Goal: Task Accomplishment & Management: Use online tool/utility

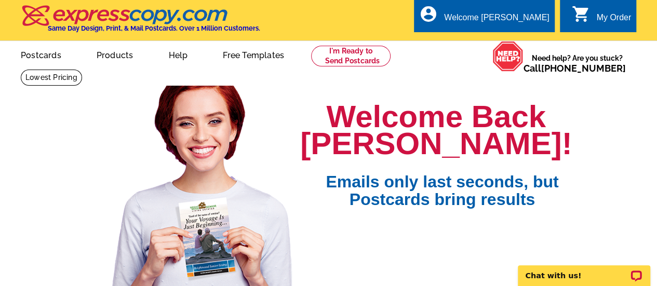
click at [591, 21] on link "0 shopping_cart My Order" at bounding box center [601, 17] width 60 height 13
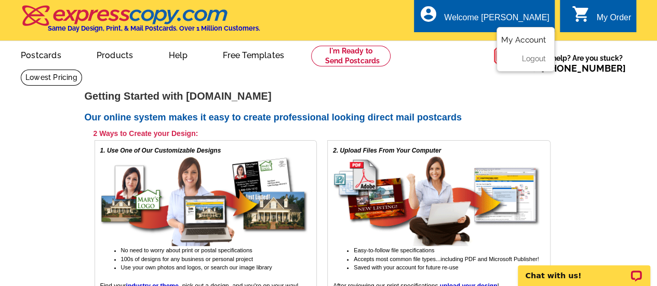
click at [510, 36] on link "My Account" at bounding box center [523, 39] width 45 height 9
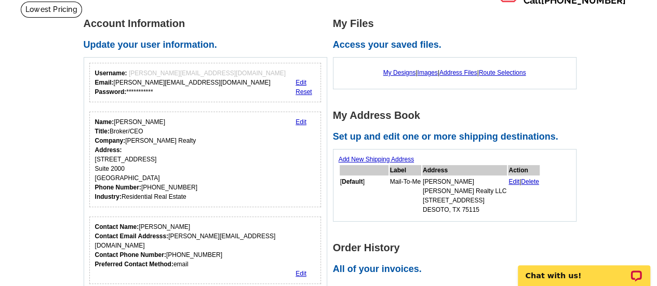
scroll to position [52, 0]
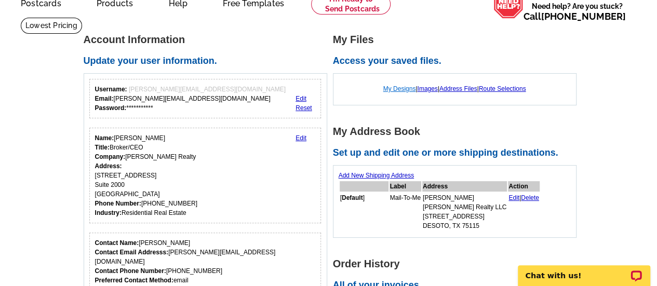
click at [393, 89] on link "My Designs" at bounding box center [399, 88] width 33 height 7
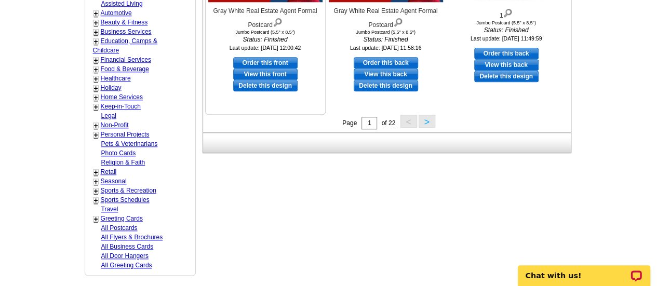
scroll to position [519, 0]
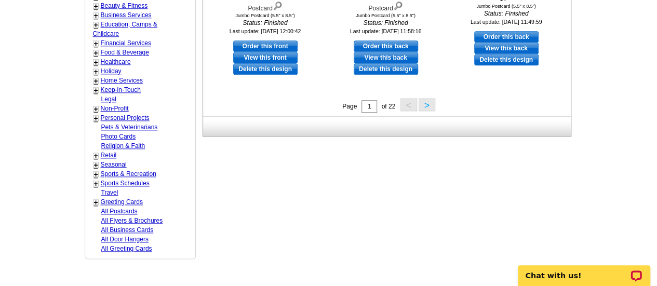
click at [433, 103] on button ">" at bounding box center [426, 104] width 17 height 13
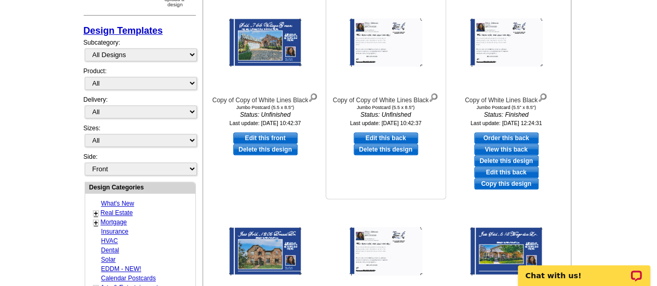
scroll to position [205, 0]
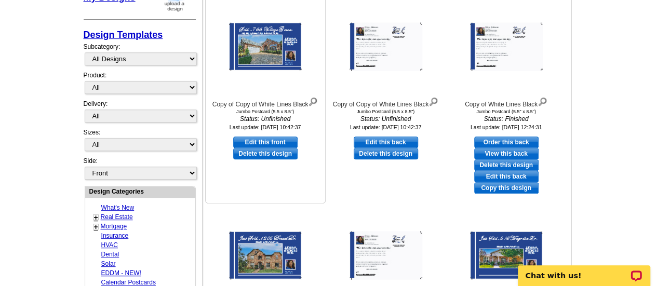
click at [266, 57] on img at bounding box center [265, 47] width 73 height 48
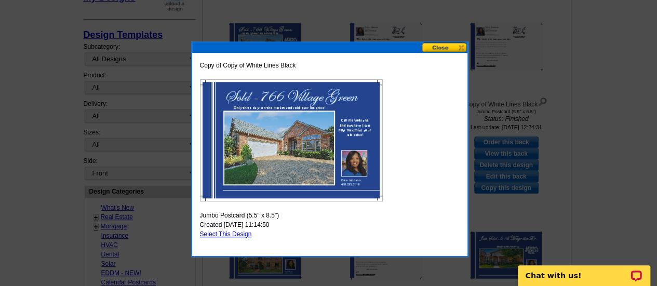
click at [435, 48] on button at bounding box center [444, 48] width 46 height 10
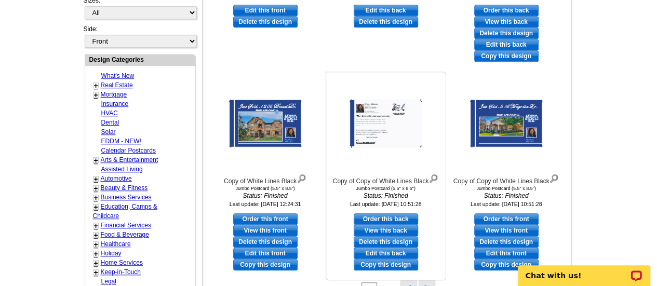
scroll to position [361, 0]
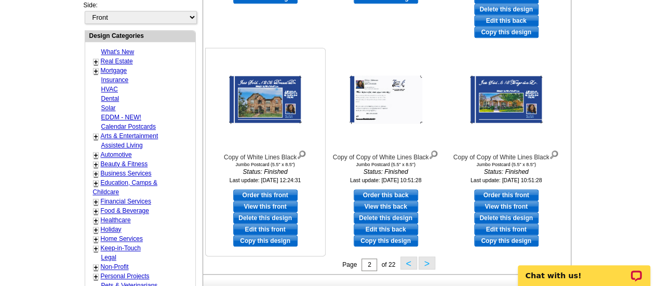
click at [288, 92] on img at bounding box center [265, 100] width 73 height 48
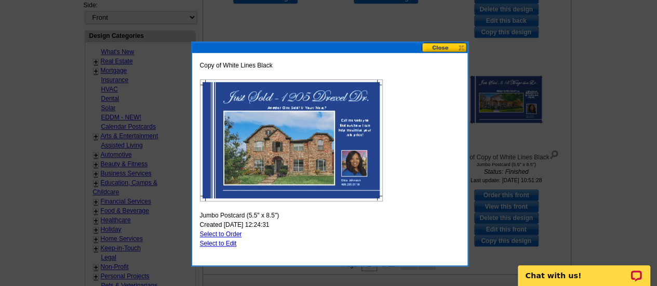
click at [430, 51] on button at bounding box center [444, 48] width 46 height 10
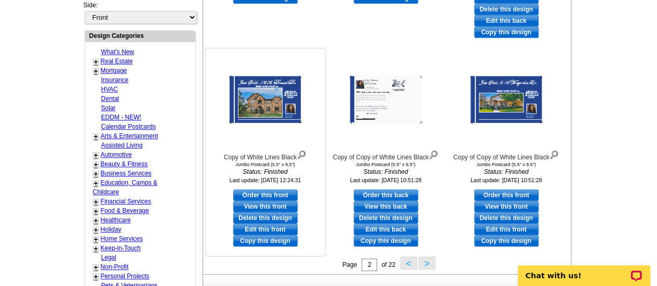
click at [255, 241] on link "Copy this design" at bounding box center [265, 240] width 64 height 11
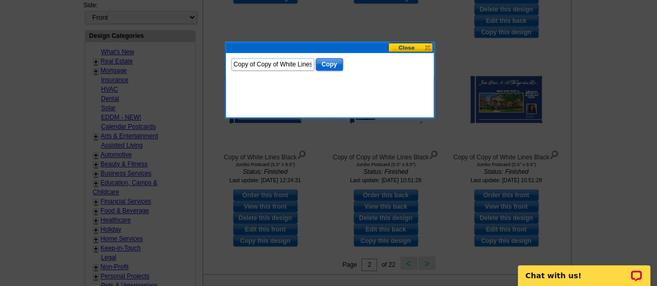
click at [331, 62] on input "Copy" at bounding box center [329, 64] width 27 height 12
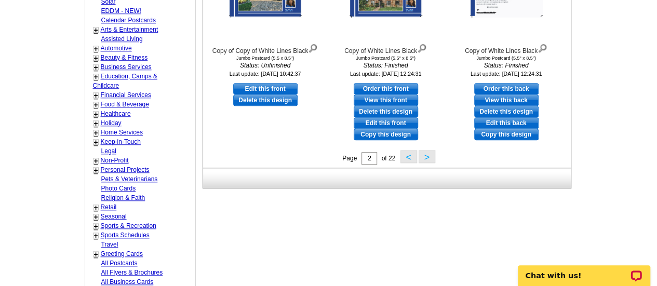
scroll to position [363, 0]
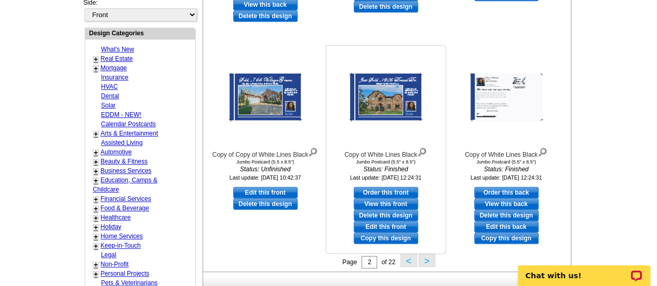
click at [372, 239] on link "Copy this design" at bounding box center [385, 238] width 64 height 11
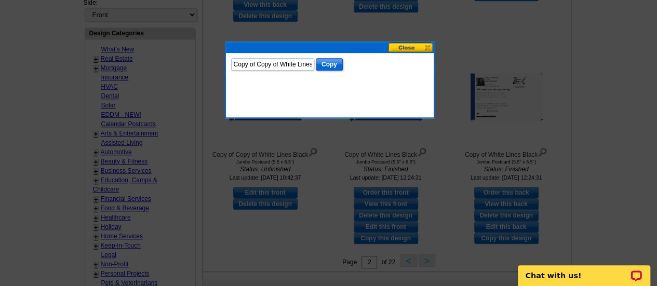
click at [327, 63] on input "Copy" at bounding box center [329, 64] width 27 height 12
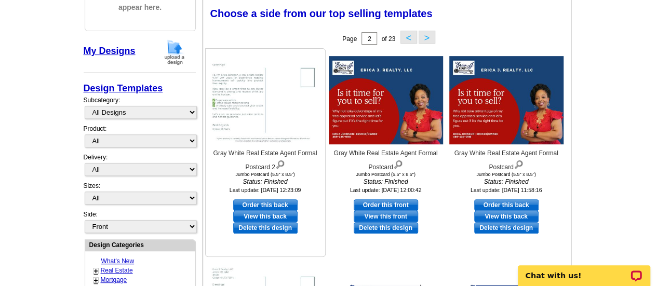
scroll to position [156, 0]
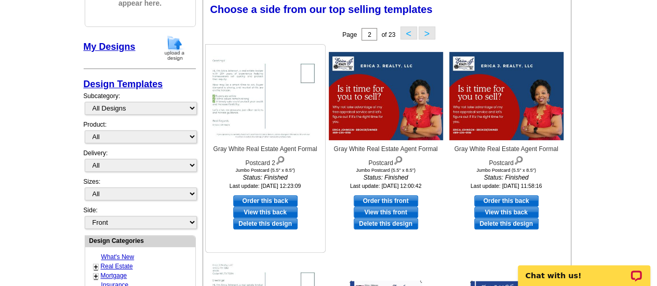
click at [269, 101] on img at bounding box center [265, 96] width 114 height 88
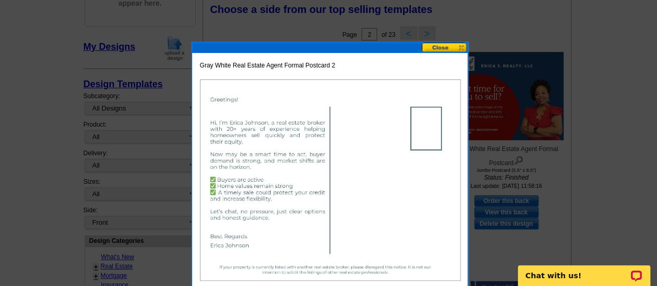
click at [443, 44] on button at bounding box center [444, 48] width 46 height 10
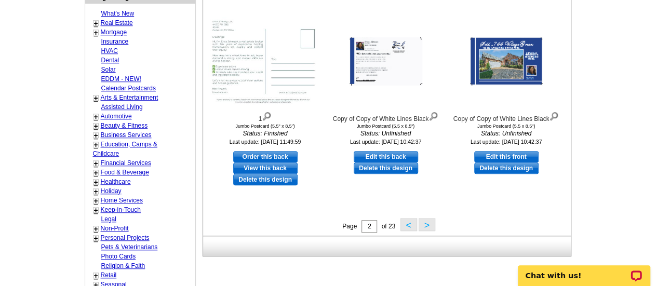
scroll to position [415, 0]
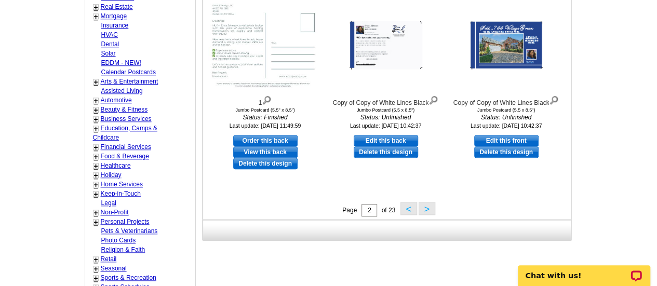
click at [404, 207] on button "<" at bounding box center [408, 208] width 17 height 13
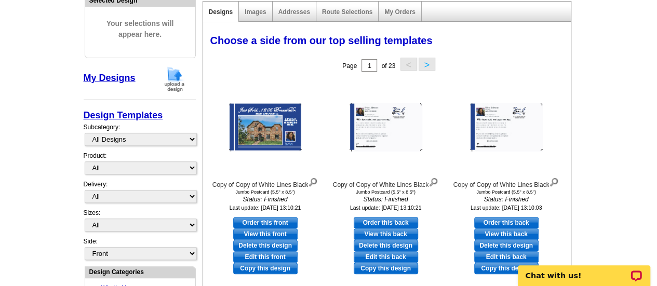
scroll to position [156, 0]
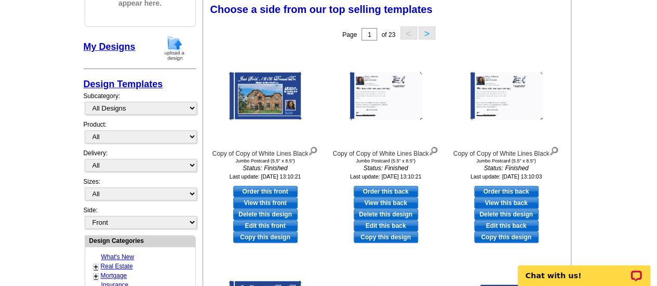
drag, startPoint x: 268, startPoint y: 225, endPoint x: 278, endPoint y: 223, distance: 10.5
click at [268, 225] on link "Edit this front" at bounding box center [265, 225] width 64 height 11
select select "2"
select select "back"
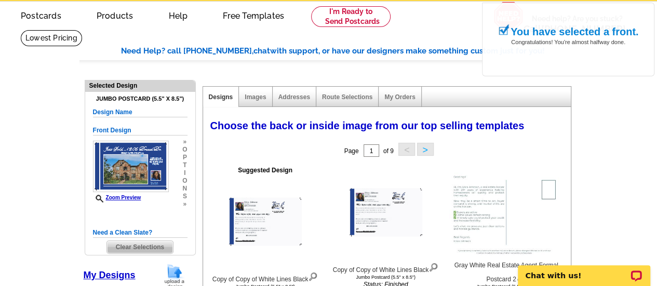
scroll to position [104, 0]
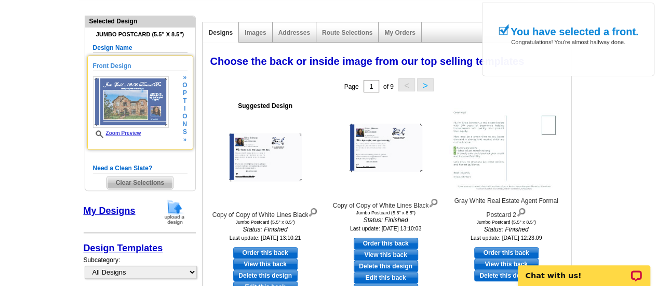
click at [126, 100] on img at bounding box center [131, 101] width 76 height 51
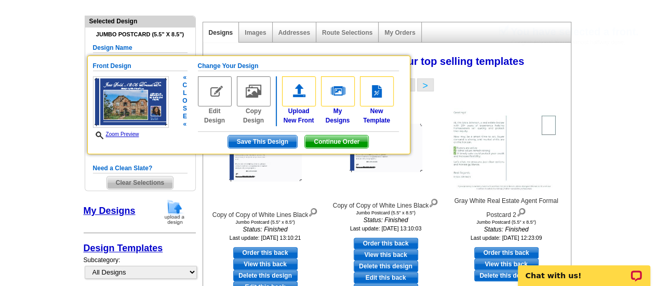
click at [218, 96] on img at bounding box center [215, 91] width 34 height 30
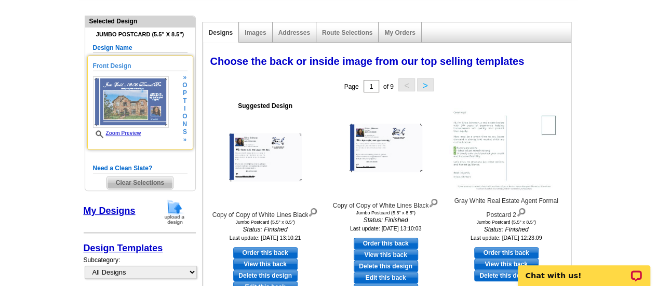
scroll to position [156, 0]
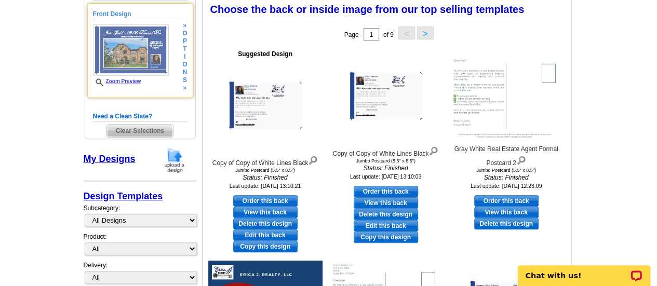
click at [145, 62] on img at bounding box center [131, 49] width 76 height 51
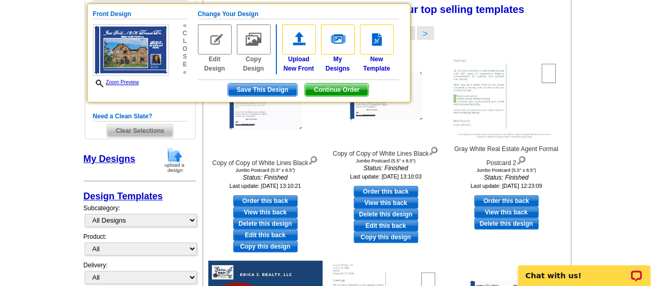
click at [545, 32] on div "Page 1 of 9 < >" at bounding box center [388, 34] width 367 height 21
click at [325, 90] on span "Continue Order" at bounding box center [336, 90] width 63 height 12
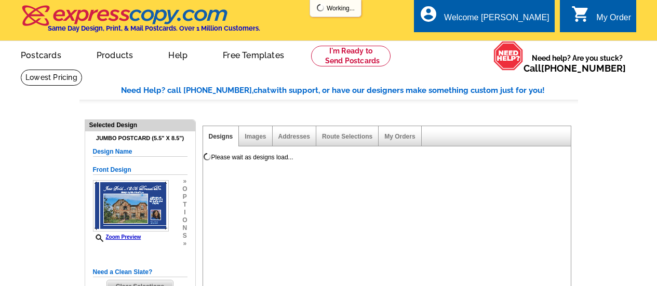
select select "1"
select select "2"
select select "back"
select select "785"
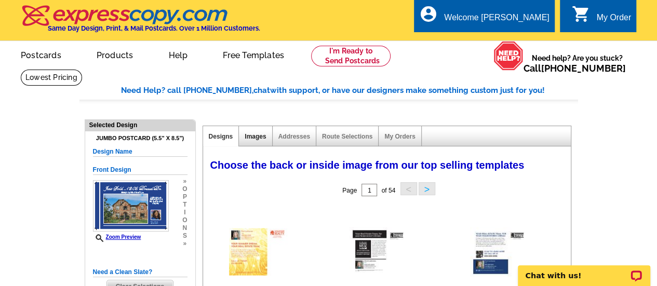
click at [261, 138] on link "Images" at bounding box center [254, 136] width 21 height 7
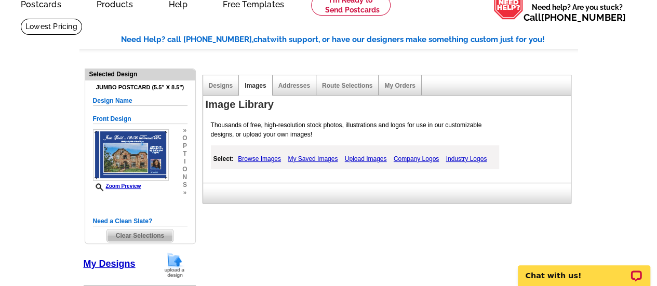
scroll to position [156, 0]
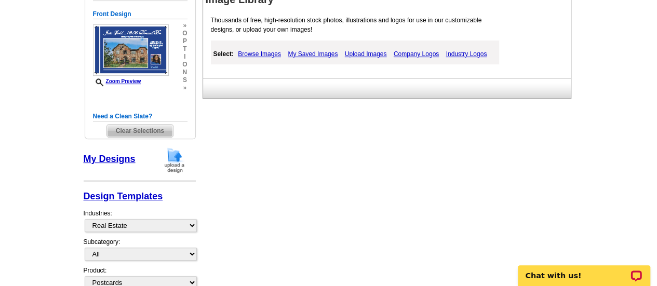
click at [115, 157] on link "My Designs" at bounding box center [110, 159] width 52 height 10
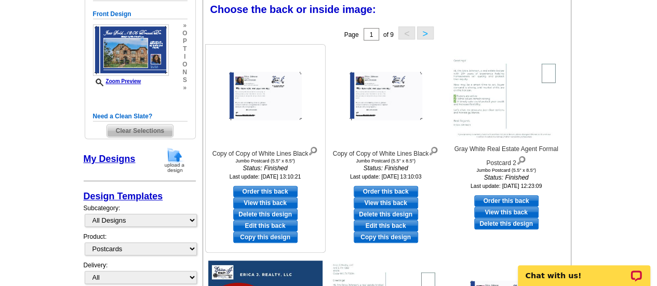
click at [291, 109] on img at bounding box center [265, 96] width 73 height 48
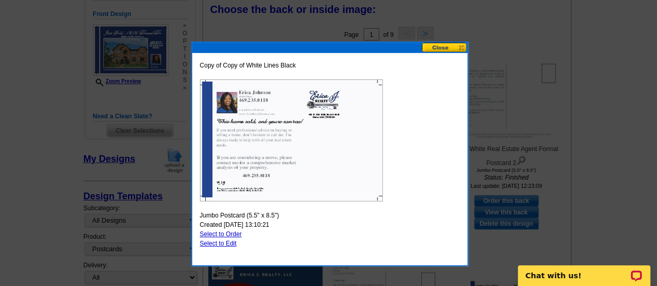
click at [433, 46] on button at bounding box center [444, 48] width 46 height 10
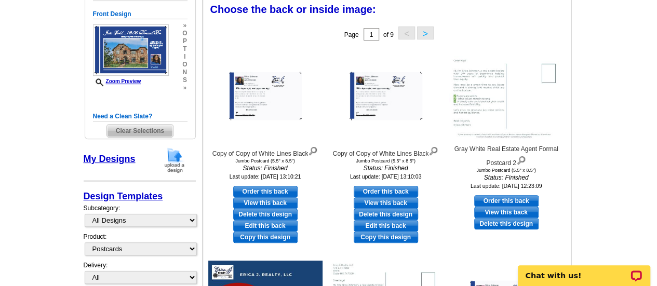
click at [251, 227] on link "Edit this back" at bounding box center [265, 225] width 64 height 11
select select "front"
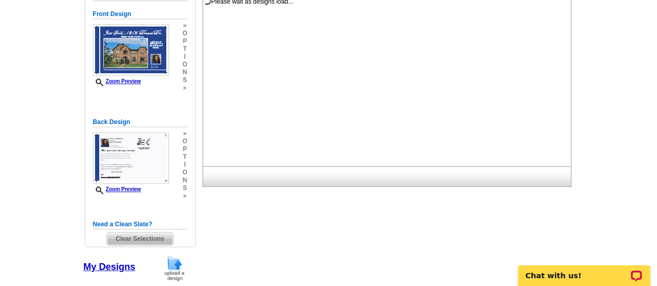
scroll to position [0, 0]
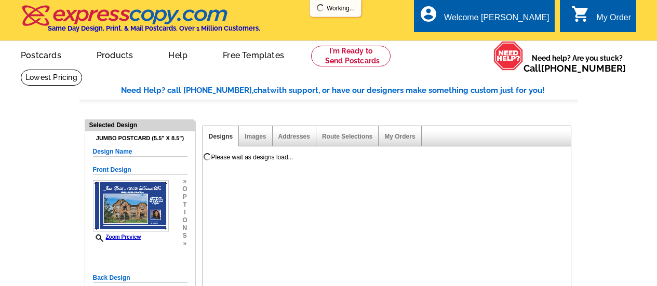
select select
select select "1"
select select "2"
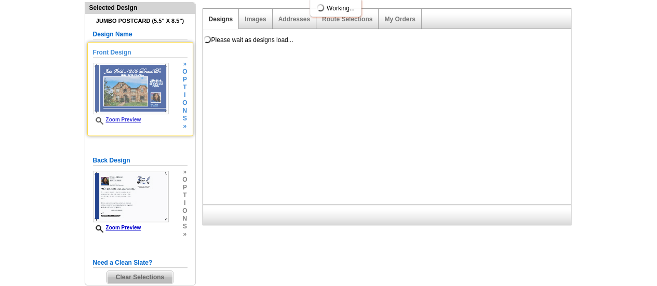
select select "785"
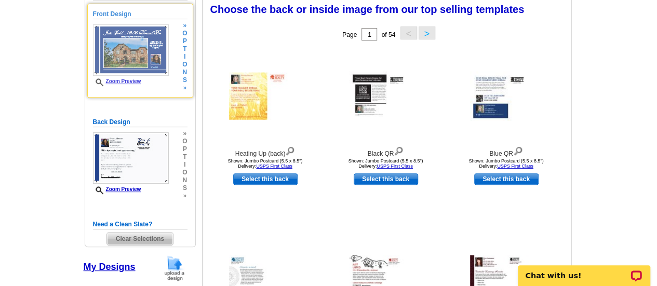
click at [185, 61] on span "o" at bounding box center [184, 65] width 5 height 8
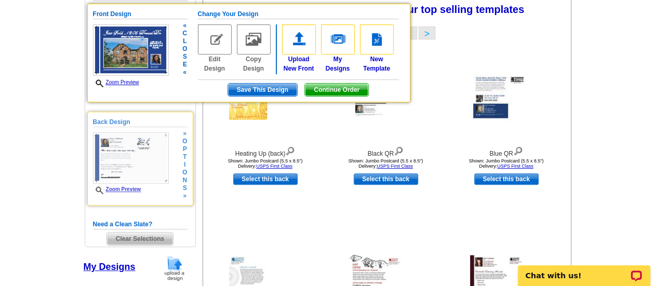
click at [136, 175] on img at bounding box center [131, 157] width 76 height 51
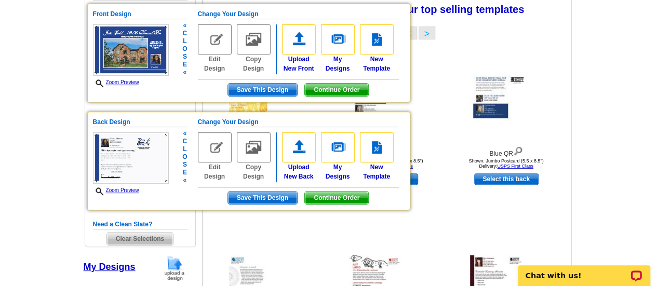
click at [222, 150] on img at bounding box center [215, 147] width 34 height 30
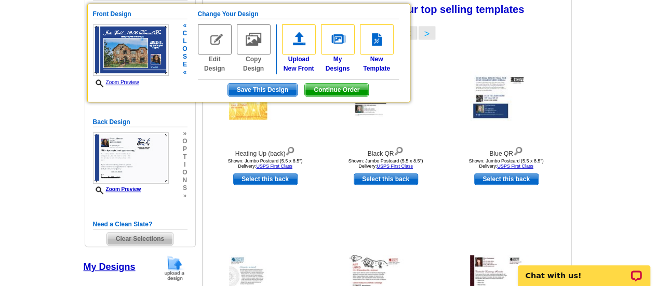
click at [338, 88] on span "Continue Order" at bounding box center [336, 90] width 63 height 12
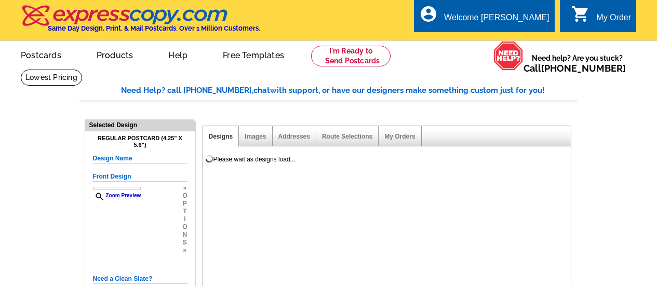
select select "back"
select select "785"
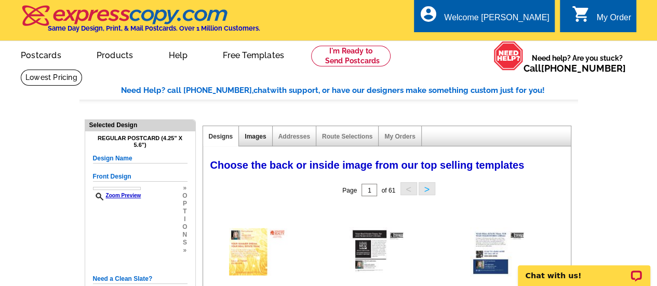
click at [256, 134] on link "Images" at bounding box center [254, 136] width 21 height 7
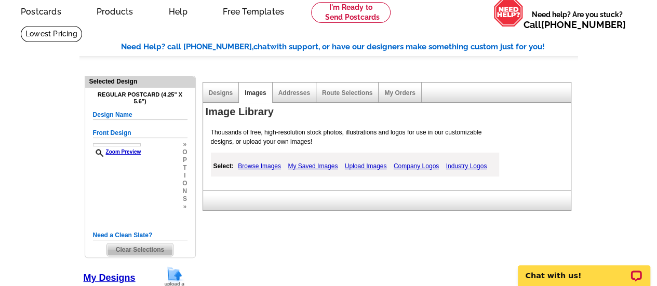
scroll to position [104, 0]
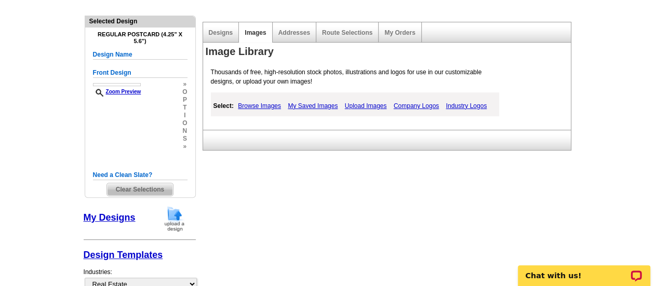
click at [92, 215] on link "My Designs" at bounding box center [110, 217] width 52 height 10
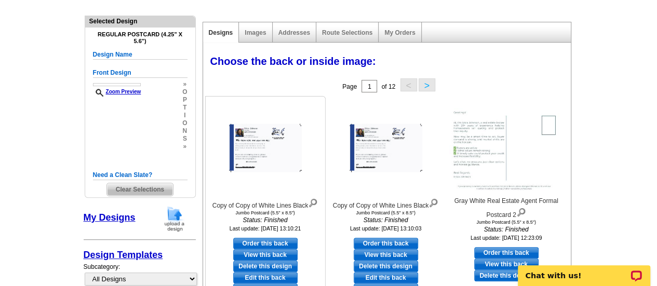
scroll to position [156, 0]
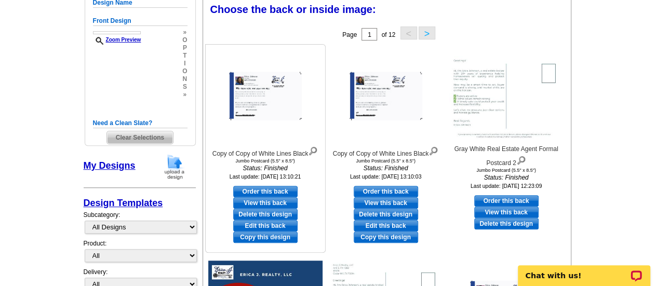
click at [264, 187] on link "Order this back" at bounding box center [265, 191] width 64 height 11
select select "2"
select select "front"
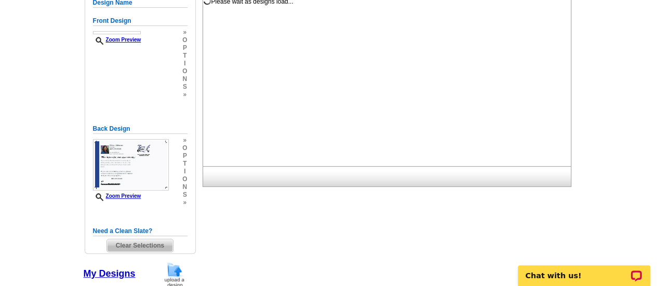
scroll to position [0, 0]
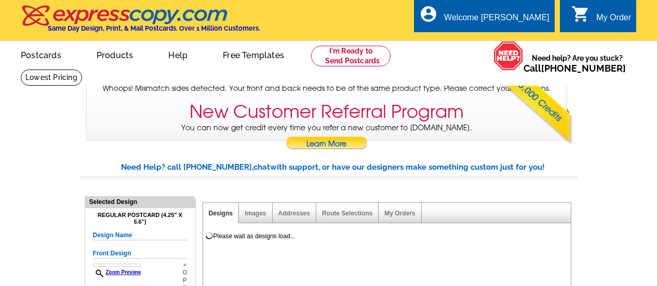
select select "1"
select select "2"
select select "785"
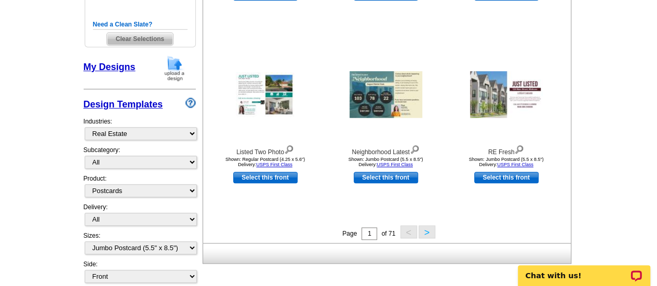
scroll to position [489, 0]
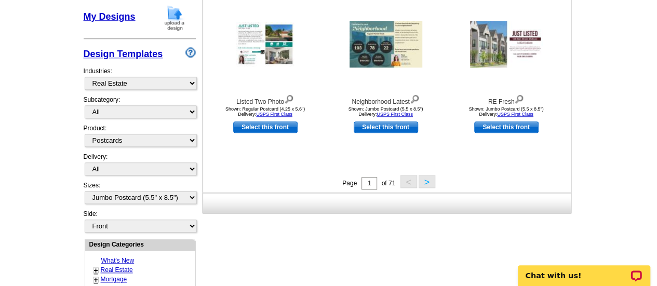
click at [426, 180] on button ">" at bounding box center [426, 181] width 17 height 13
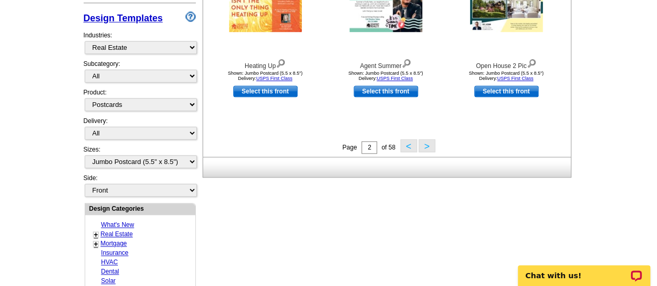
scroll to position [541, 0]
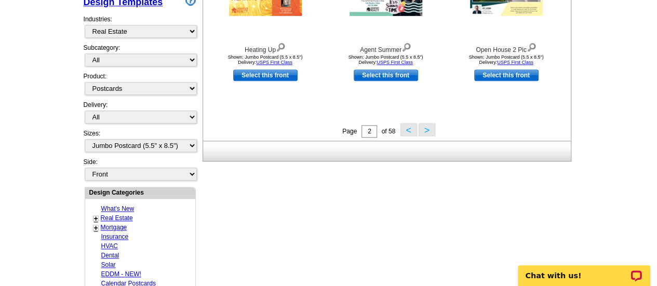
click at [421, 129] on button ">" at bounding box center [426, 129] width 17 height 13
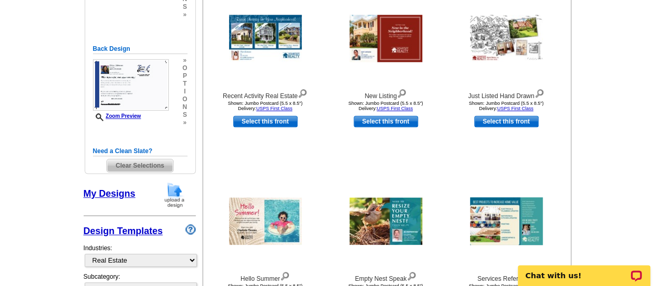
scroll to position [386, 0]
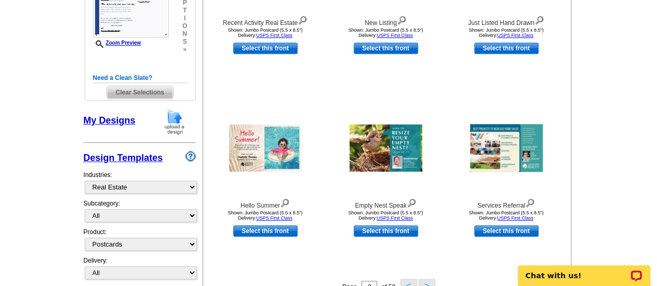
click at [109, 121] on link "My Designs" at bounding box center [110, 120] width 52 height 10
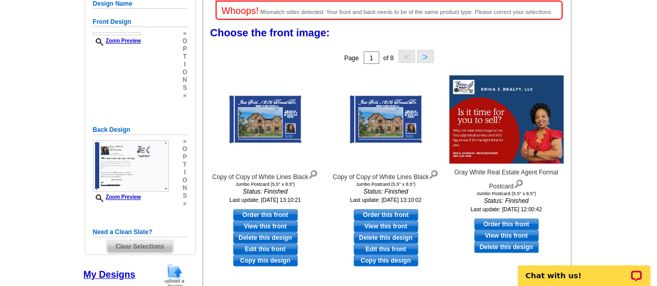
scroll to position [230, 0]
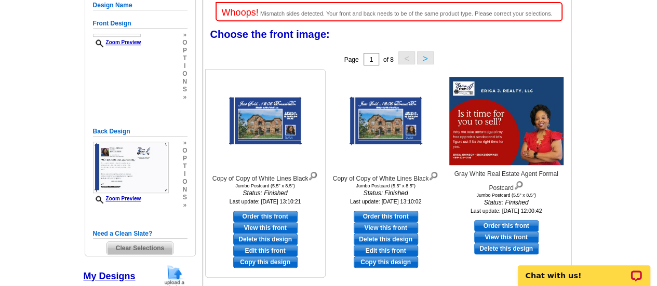
click at [253, 216] on link "Order this front" at bounding box center [265, 216] width 64 height 11
select select "back"
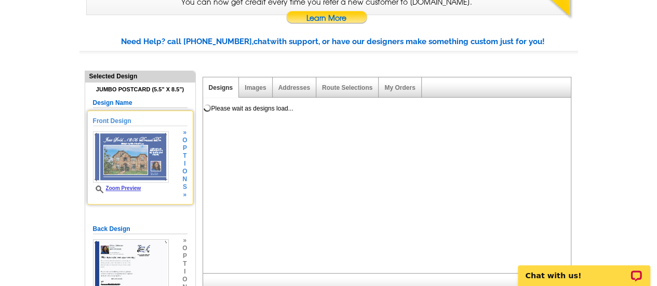
scroll to position [156, 0]
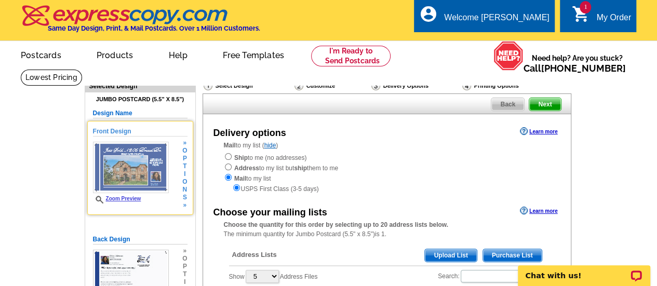
click at [181, 169] on div "» o p t i o n s »" at bounding box center [183, 174] width 7 height 70
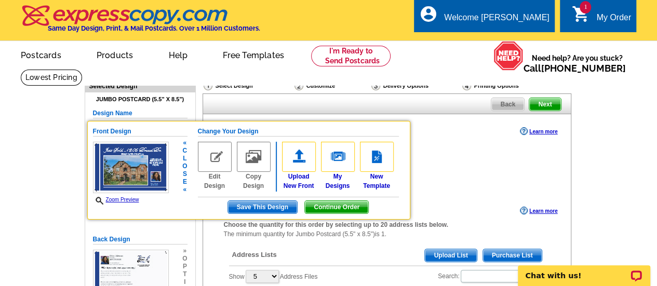
click at [260, 208] on span "Save This Design" at bounding box center [262, 207] width 69 height 12
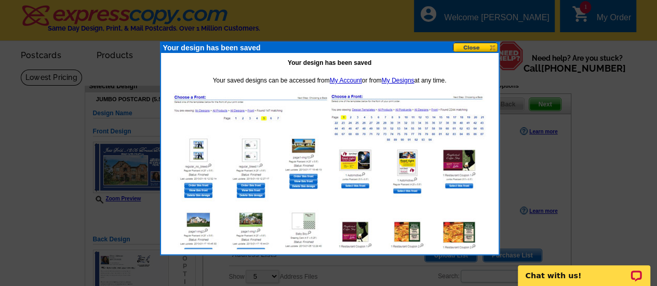
click at [480, 52] on div "Your design has been saved" at bounding box center [329, 48] width 337 height 10
click at [469, 50] on button at bounding box center [476, 48] width 46 height 10
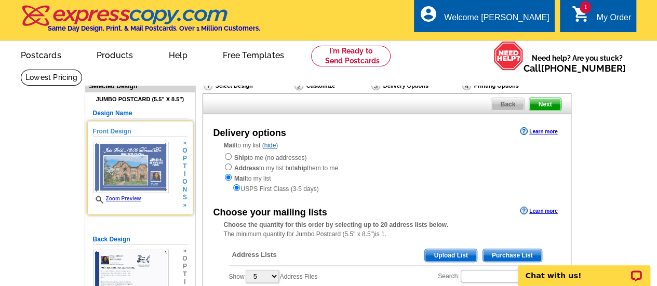
click at [148, 179] on img at bounding box center [131, 167] width 76 height 51
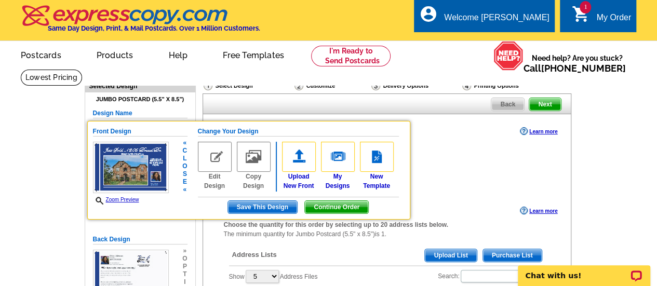
click at [319, 203] on span "Continue Order" at bounding box center [336, 207] width 63 height 12
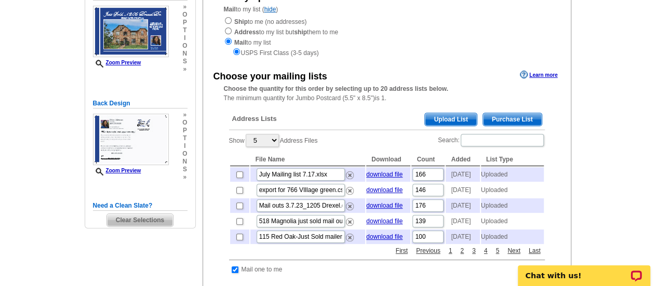
scroll to position [208, 0]
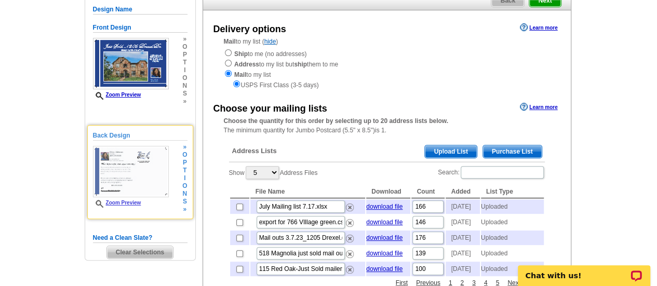
scroll to position [52, 0]
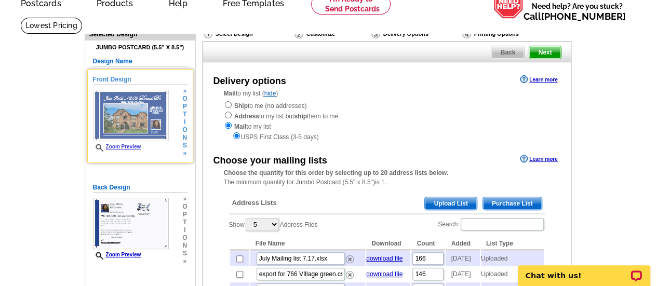
click at [127, 118] on img at bounding box center [131, 115] width 76 height 51
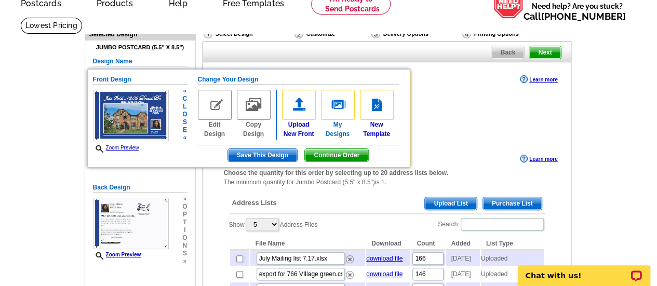
click at [337, 111] on img at bounding box center [338, 105] width 34 height 30
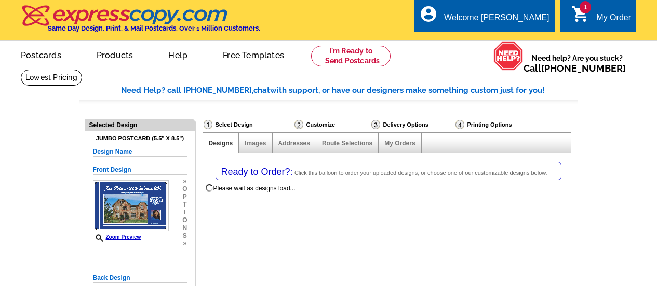
select select "1"
select select "2"
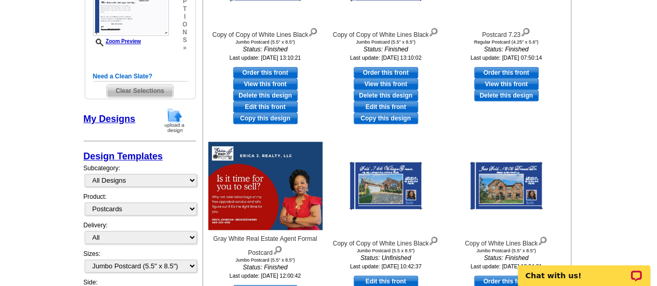
scroll to position [363, 0]
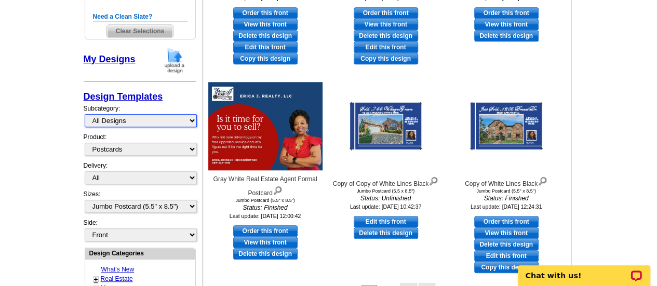
click at [114, 123] on select "All Designs Finished Designs Unfinished Designs" at bounding box center [141, 120] width 112 height 13
select select "finished"
click at [85, 114] on select "All Designs Finished Designs Unfinished Designs" at bounding box center [141, 120] width 112 height 13
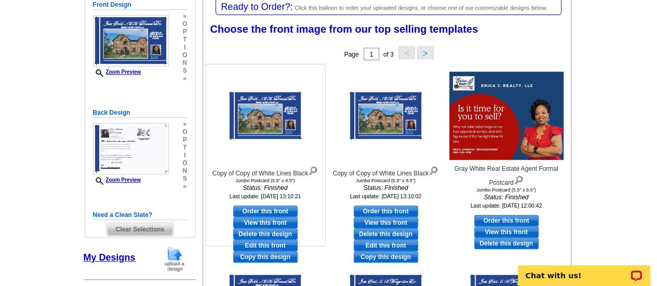
scroll to position [160, 0]
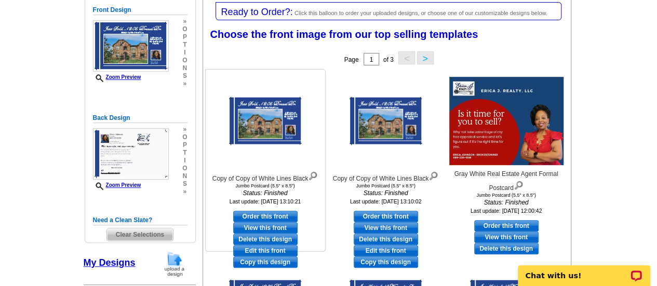
click at [251, 249] on link "Edit this front" at bounding box center [265, 250] width 64 height 11
select select "back"
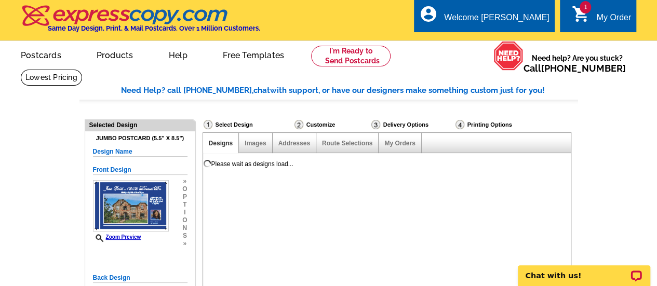
scroll to position [0, 0]
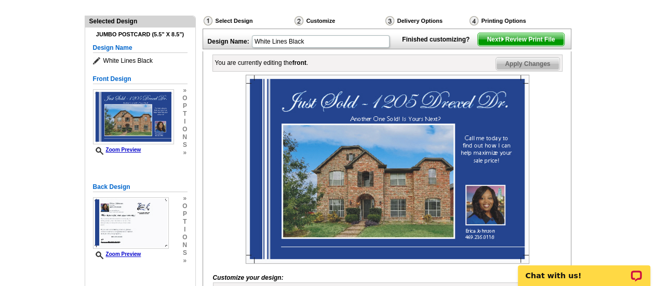
scroll to position [156, 0]
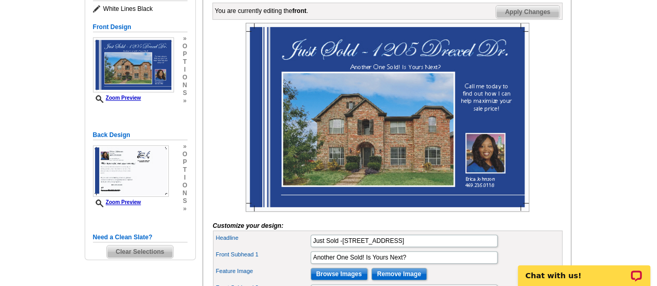
click at [367, 159] on img at bounding box center [386, 117] width 283 height 189
click at [480, 171] on img at bounding box center [386, 117] width 283 height 189
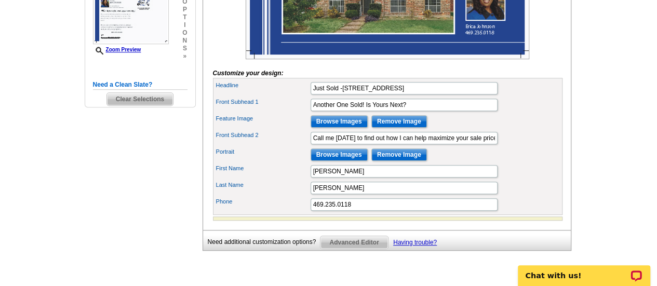
scroll to position [311, 0]
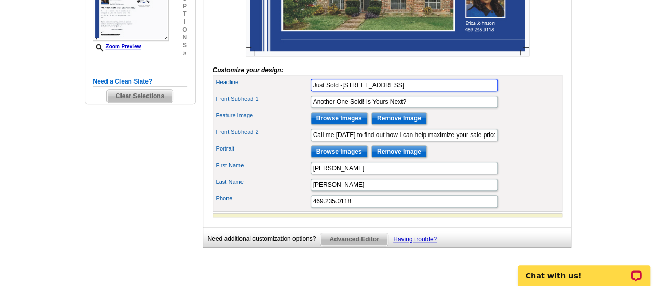
drag, startPoint x: 342, startPoint y: 100, endPoint x: 427, endPoint y: 106, distance: 84.8
click at [427, 91] on input "Just Sold -1205 Drexel Dr." at bounding box center [403, 85] width 187 height 12
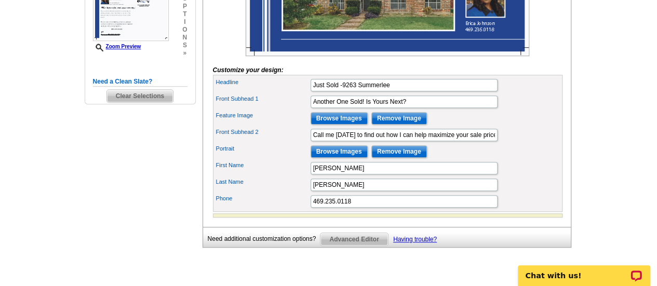
scroll to position [0, 0]
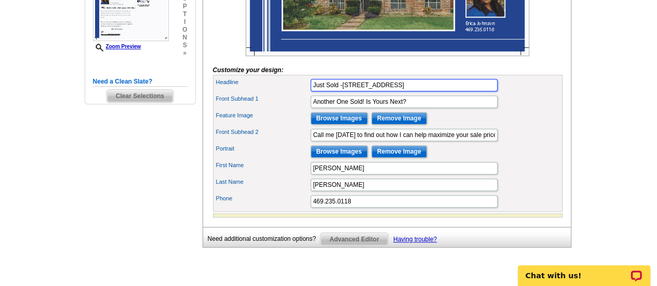
type input "Just Sold -9263 Summerlee St."
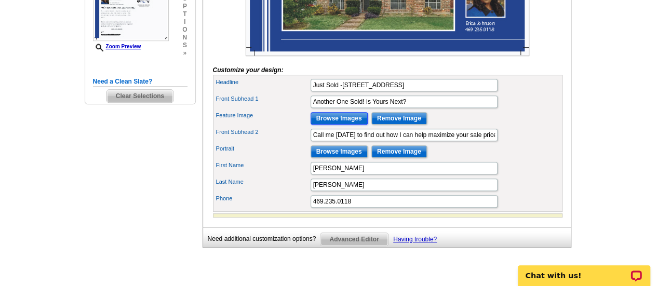
click at [337, 125] on input "Browse Images" at bounding box center [338, 118] width 57 height 12
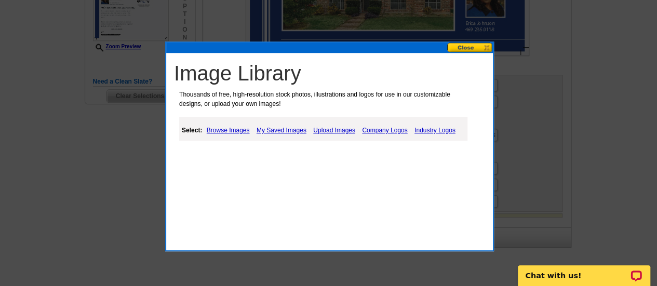
click at [221, 131] on link "Browse Images" at bounding box center [228, 130] width 48 height 12
click at [221, 131] on link "Browse Images" at bounding box center [228, 130] width 49 height 13
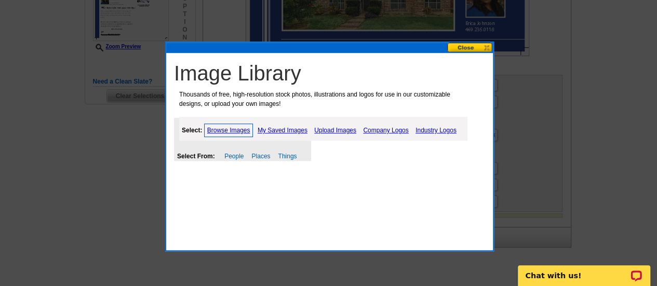
click at [231, 127] on link "Browse Images" at bounding box center [228, 130] width 49 height 13
click at [260, 158] on link "Places" at bounding box center [260, 156] width 19 height 7
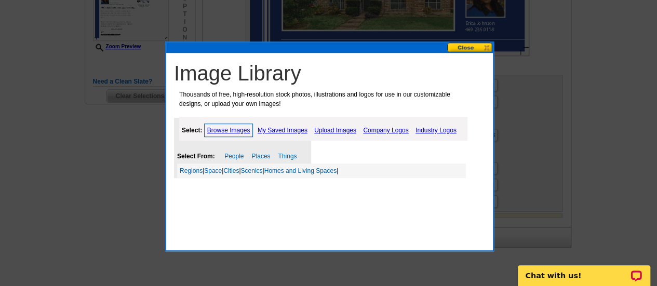
click at [368, 148] on div "Image Library Thousands of free, high-resolution stock photos, illustrations an…" at bounding box center [331, 124] width 321 height 132
click at [332, 129] on link "Upload Images" at bounding box center [334, 130] width 47 height 12
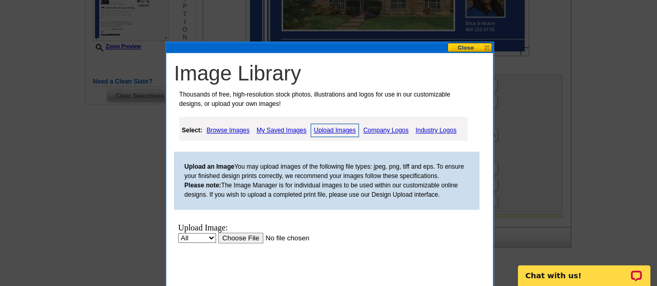
click at [240, 234] on input "file" at bounding box center [283, 238] width 131 height 11
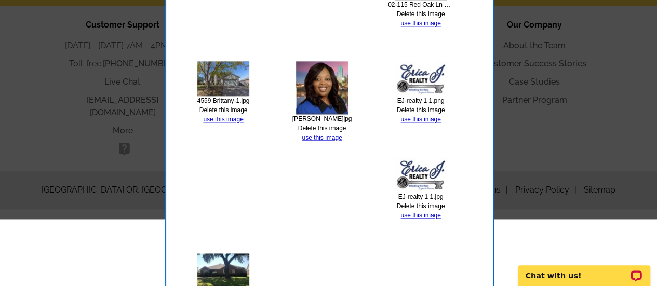
scroll to position [730, 0]
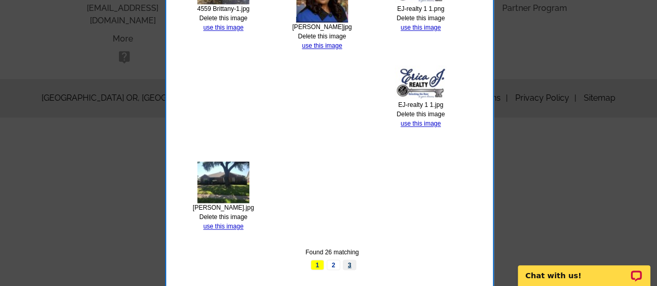
click at [350, 263] on link "3" at bounding box center [349, 265] width 13 height 10
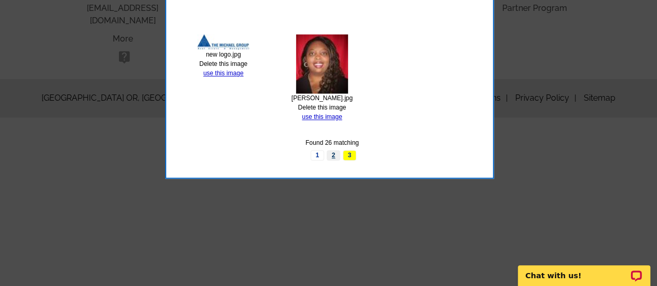
click at [334, 154] on link "2" at bounding box center [332, 155] width 13 height 10
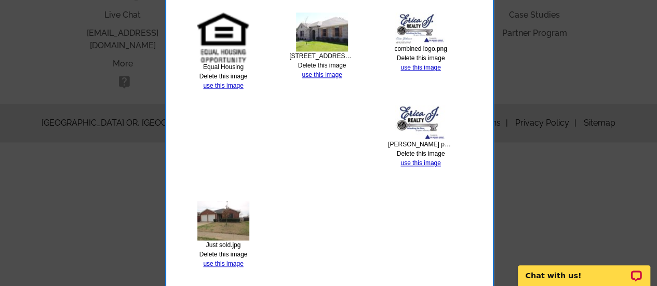
scroll to position [742, 0]
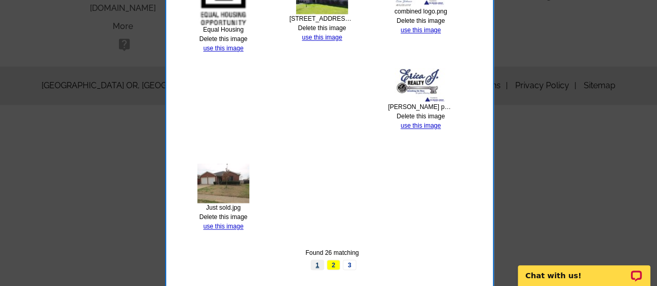
click at [317, 263] on link "1" at bounding box center [316, 265] width 13 height 10
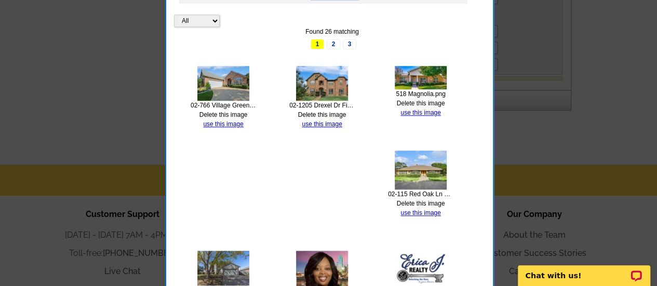
scroll to position [366, 0]
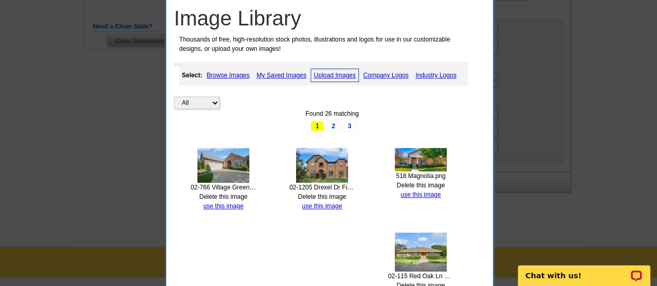
click at [287, 75] on link "My Saved Images" at bounding box center [281, 75] width 55 height 12
click at [332, 74] on link "Upload Images" at bounding box center [334, 75] width 47 height 12
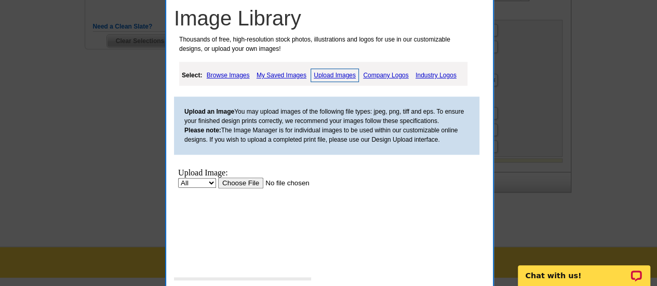
scroll to position [0, 0]
click at [247, 185] on input "file" at bounding box center [283, 183] width 131 height 11
click at [241, 182] on input "file" at bounding box center [283, 183] width 131 height 11
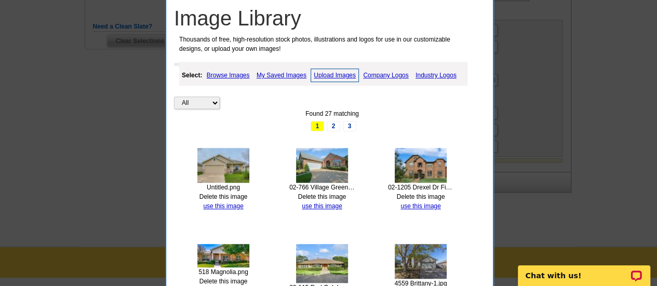
click at [215, 163] on img at bounding box center [223, 165] width 52 height 35
click at [212, 205] on link "use this image" at bounding box center [223, 205] width 40 height 7
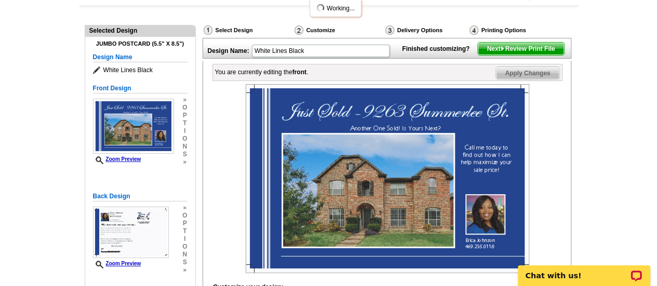
scroll to position [156, 0]
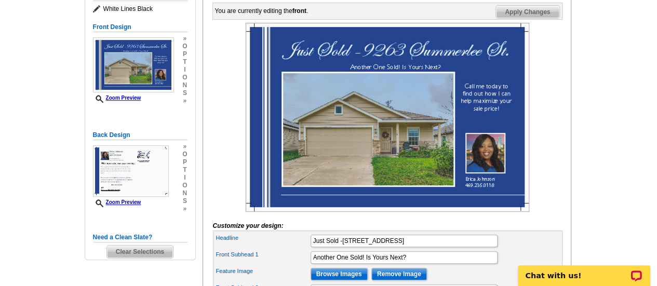
click at [483, 171] on img at bounding box center [386, 117] width 283 height 189
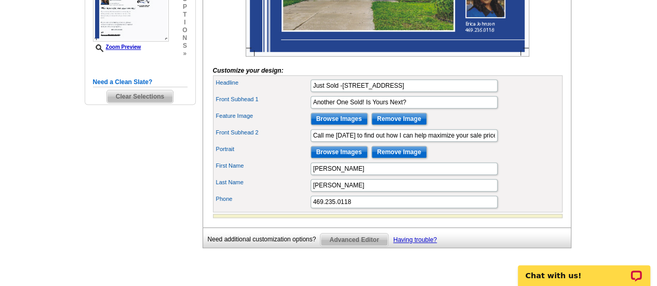
scroll to position [311, 0]
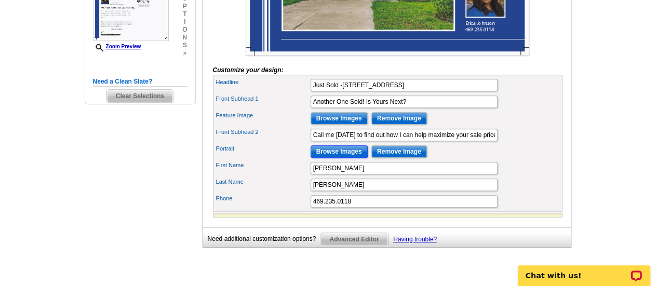
click at [329, 158] on input "Browse Images" at bounding box center [338, 151] width 57 height 12
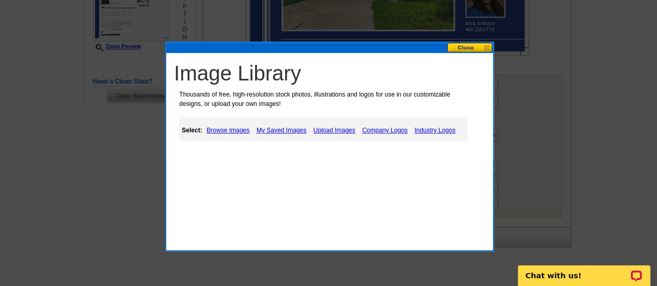
click at [329, 127] on link "Upload Images" at bounding box center [333, 130] width 47 height 12
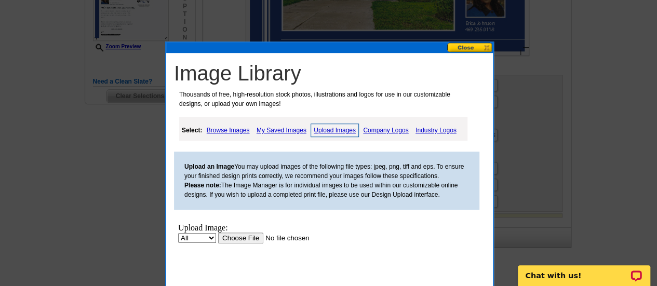
scroll to position [0, 0]
click at [233, 240] on input "file" at bounding box center [283, 238] width 131 height 11
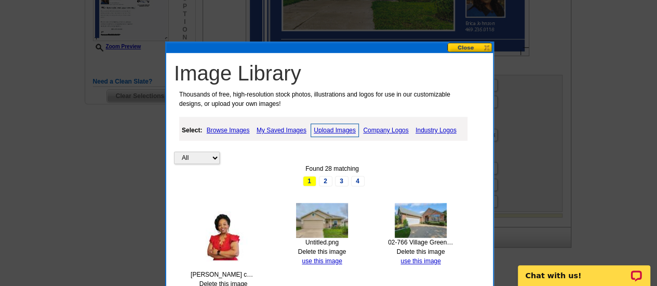
click at [227, 253] on img at bounding box center [223, 236] width 52 height 67
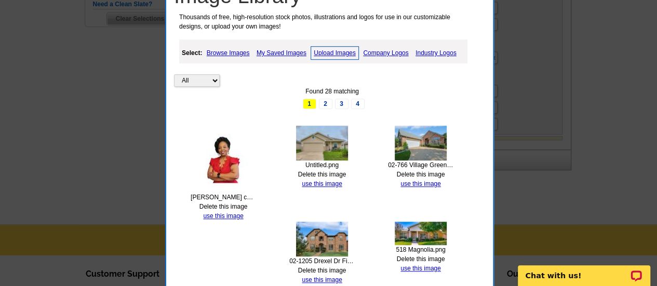
scroll to position [415, 0]
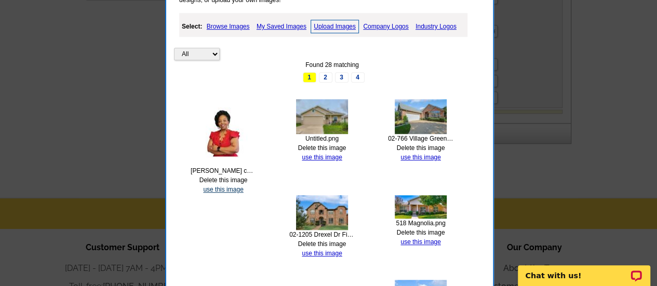
click at [214, 187] on link "use this image" at bounding box center [223, 189] width 40 height 7
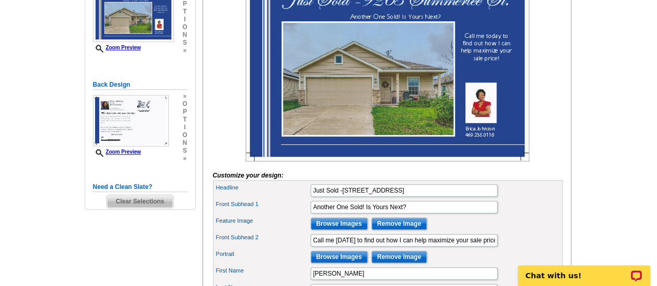
scroll to position [208, 0]
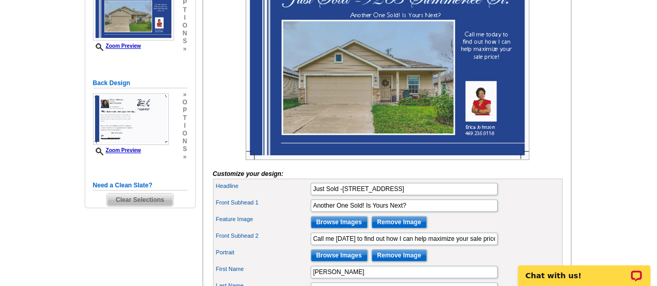
click at [477, 120] on img at bounding box center [386, 65] width 283 height 189
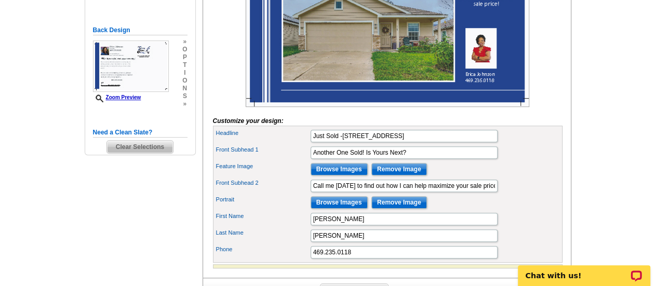
scroll to position [311, 0]
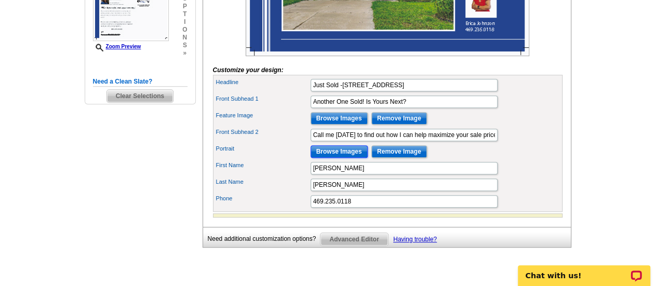
click at [350, 158] on input "Browse Images" at bounding box center [338, 151] width 57 height 12
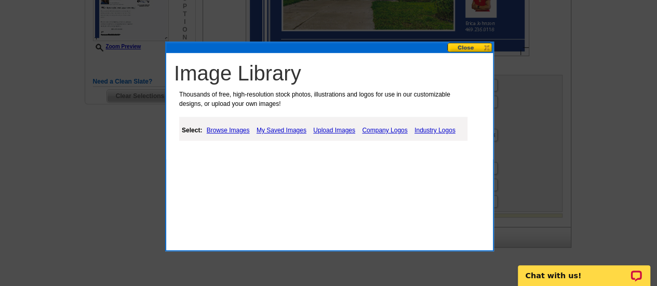
click at [330, 130] on link "Upload Images" at bounding box center [333, 130] width 47 height 12
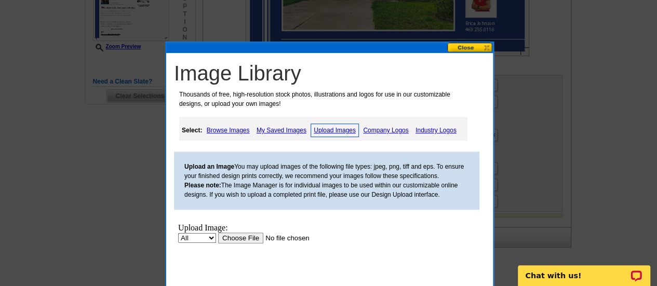
scroll to position [0, 0]
click at [251, 239] on input "file" at bounding box center [283, 238] width 131 height 11
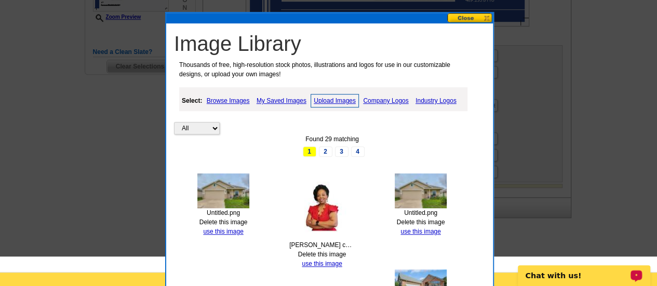
scroll to position [363, 0]
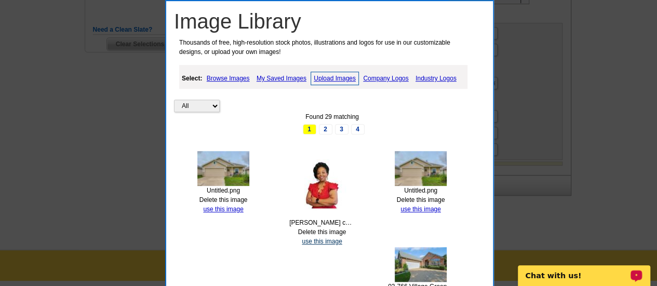
click at [316, 240] on link "use this image" at bounding box center [322, 241] width 40 height 7
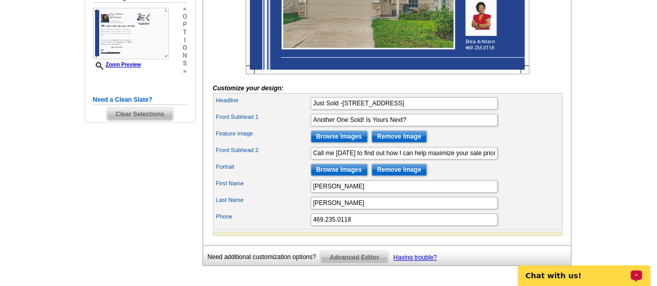
scroll to position [311, 0]
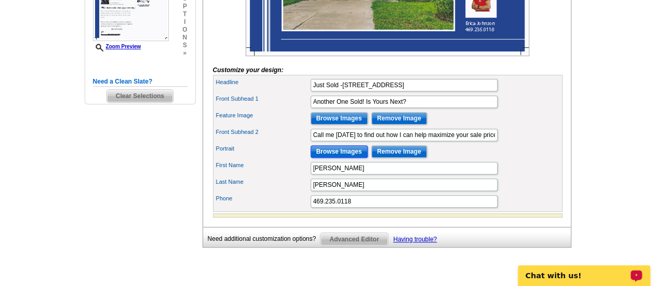
click at [345, 158] on input "Browse Images" at bounding box center [338, 151] width 57 height 12
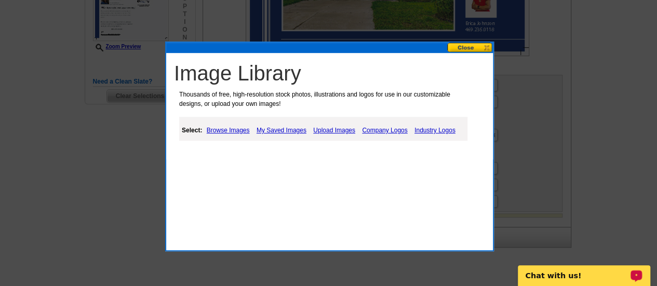
click at [336, 128] on link "Upload Images" at bounding box center [333, 130] width 47 height 12
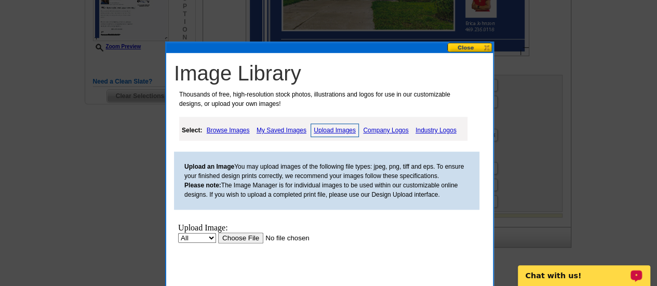
scroll to position [0, 0]
click at [242, 241] on input "file" at bounding box center [283, 238] width 131 height 11
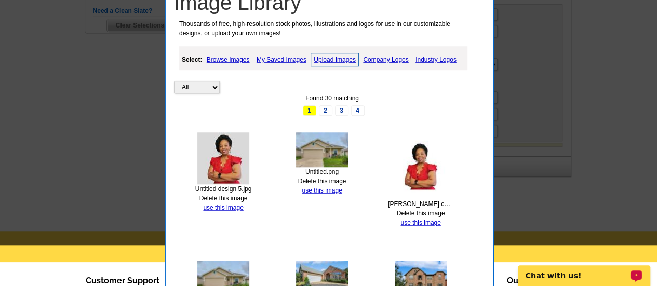
scroll to position [415, 0]
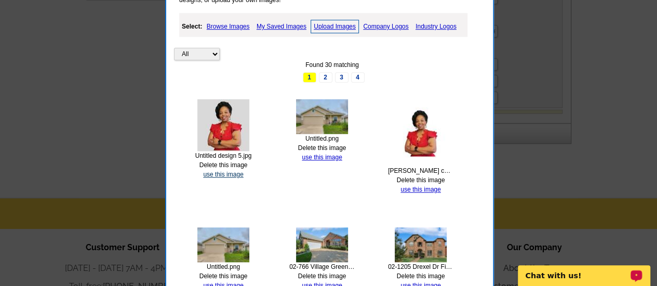
click at [218, 173] on link "use this image" at bounding box center [223, 174] width 40 height 7
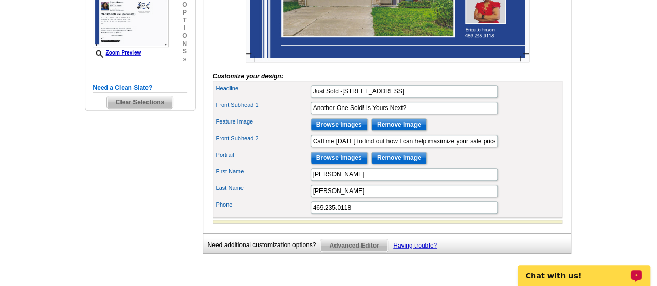
scroll to position [311, 0]
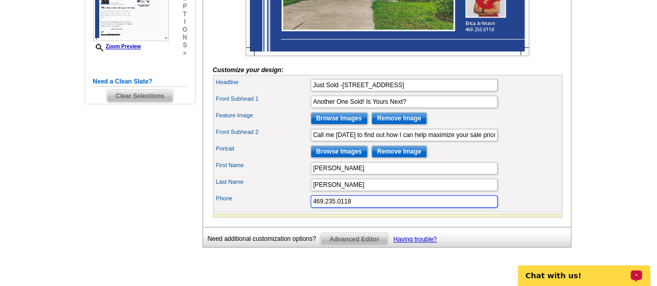
click at [321, 208] on input "469.235.0118" at bounding box center [403, 201] width 187 height 12
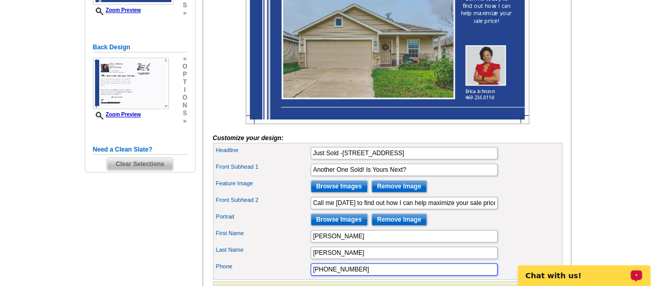
scroll to position [260, 0]
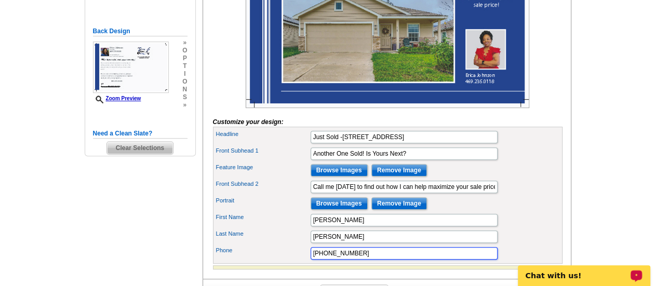
type input "[PHONE_NUMBER]"
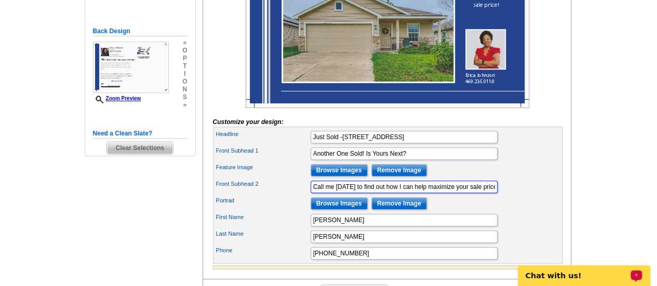
click at [433, 193] on input "Call me [DATE] to find out how I can help maximize your sale price!" at bounding box center [403, 187] width 187 height 12
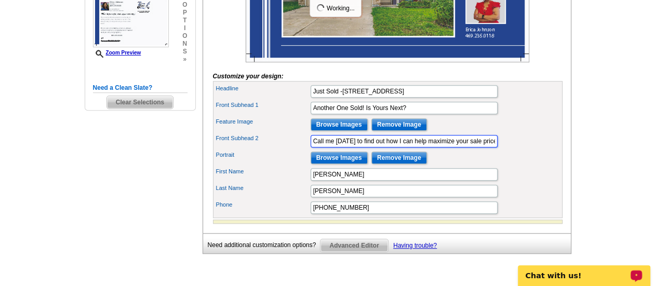
scroll to position [363, 0]
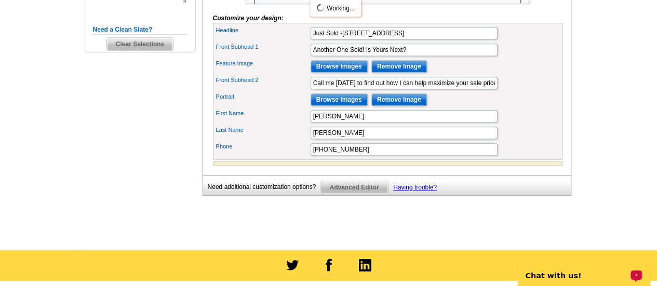
click at [360, 194] on span "Advanced Editor" at bounding box center [353, 187] width 67 height 12
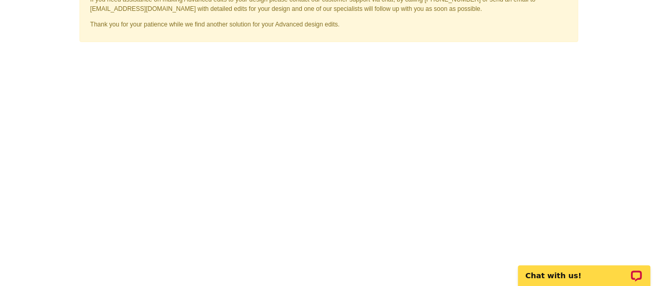
scroll to position [104, 0]
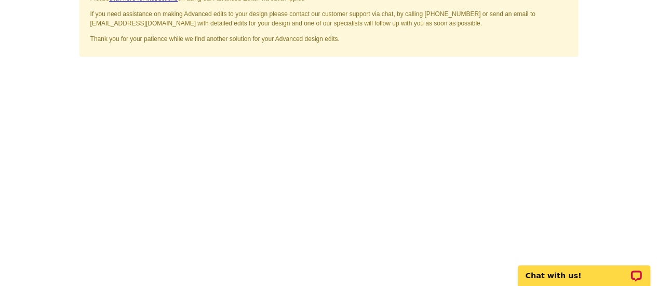
click at [576, 135] on iframe "To enrich screen reader interactions, please activate Accessibility in Grammarl…" at bounding box center [329, 252] width 501 height 374
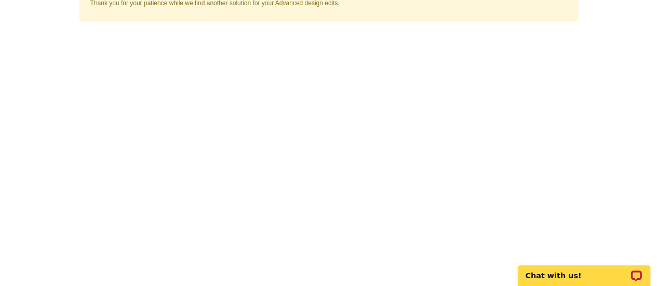
scroll to position [156, 0]
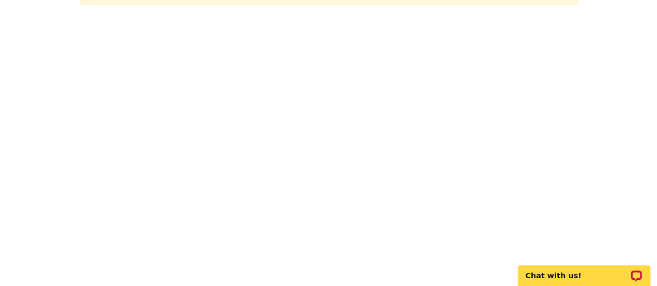
click at [617, 93] on main "Advanced Editor via Flash will no longer operate on your computer after 12/31. …" at bounding box center [328, 194] width 657 height 563
drag, startPoint x: 616, startPoint y: 73, endPoint x: 620, endPoint y: 77, distance: 6.2
click at [620, 77] on main "Advanced Editor via Flash will no longer operate on your computer after 12/31. …" at bounding box center [328, 194] width 657 height 563
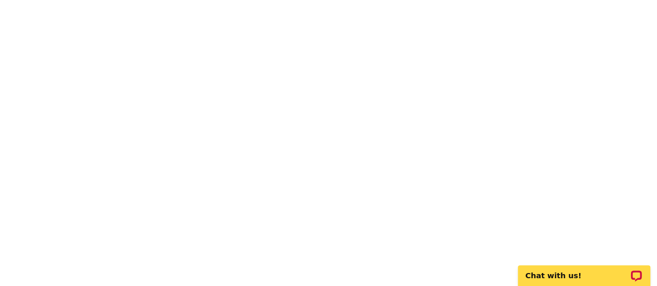
scroll to position [52, 0]
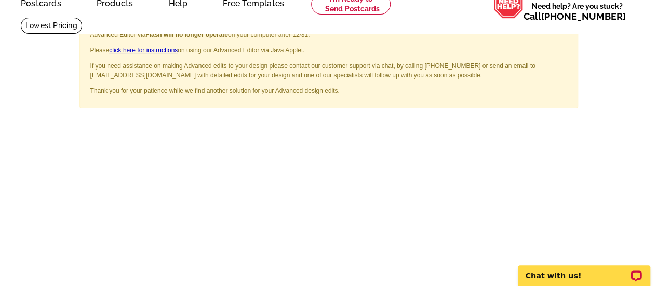
click at [564, 26] on span "×" at bounding box center [562, 30] width 7 height 14
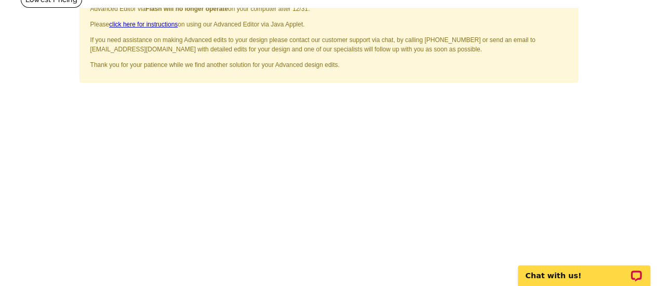
scroll to position [48, 0]
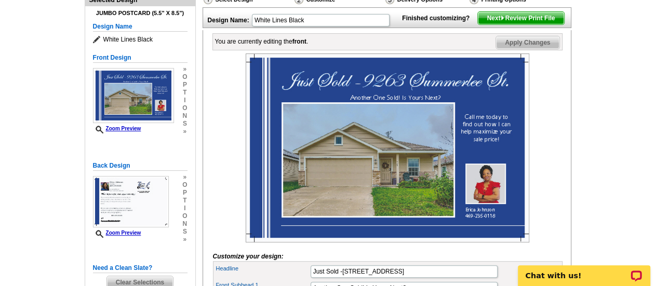
scroll to position [13, 0]
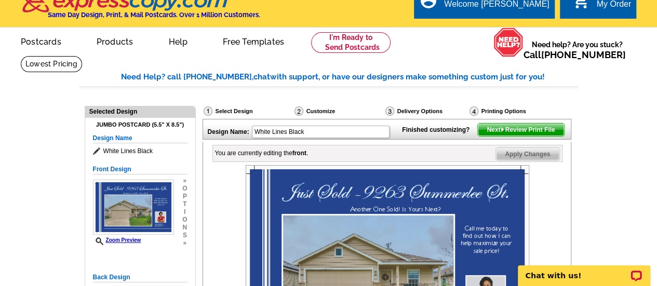
click at [387, 187] on img at bounding box center [386, 259] width 283 height 189
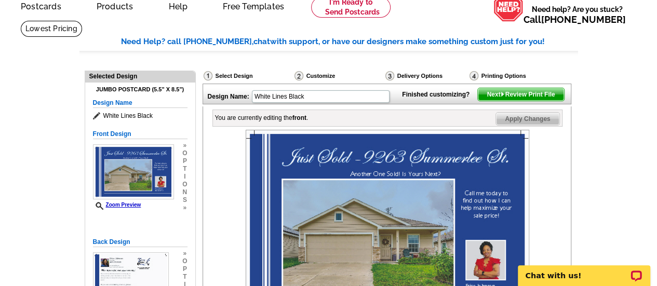
scroll to position [65, 0]
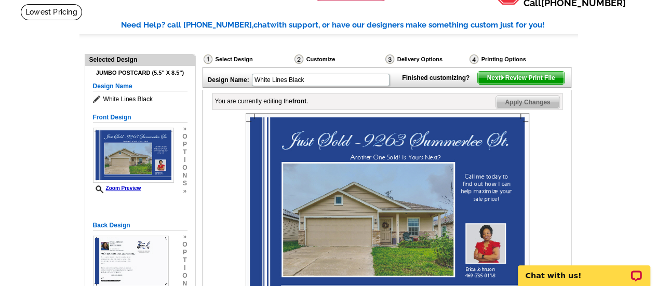
click at [515, 174] on img at bounding box center [386, 207] width 283 height 189
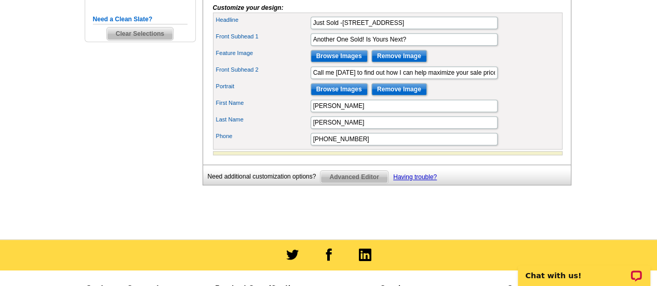
scroll to position [377, 0]
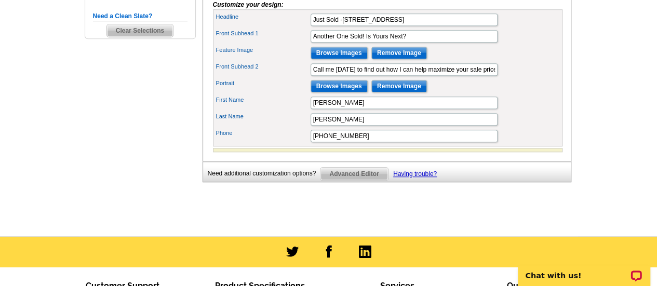
click at [360, 180] on span "Advanced Editor" at bounding box center [353, 174] width 67 height 12
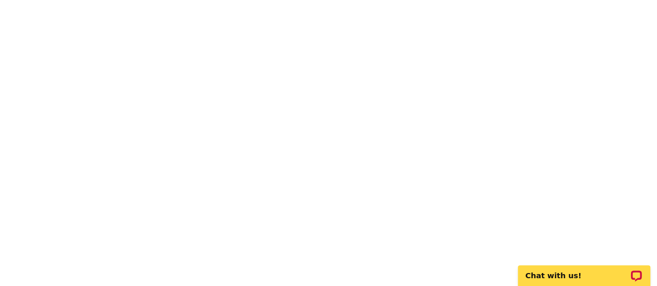
scroll to position [104, 0]
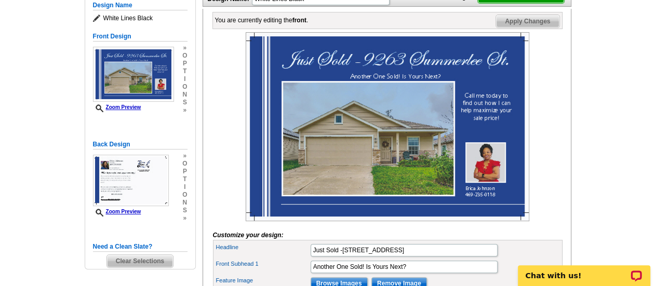
scroll to position [130, 0]
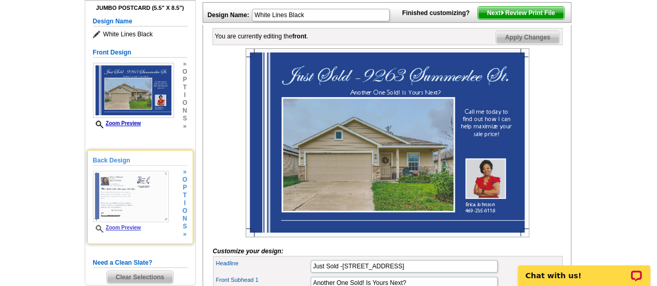
click at [149, 207] on img at bounding box center [131, 196] width 76 height 51
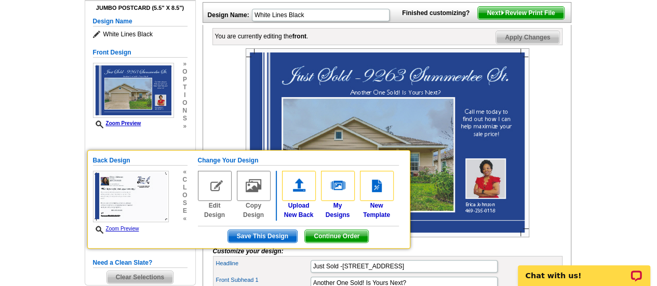
click at [587, 167] on main "Need Help? call 800-260-5887, chat with support, or have our designers make som…" at bounding box center [328, 211] width 657 height 544
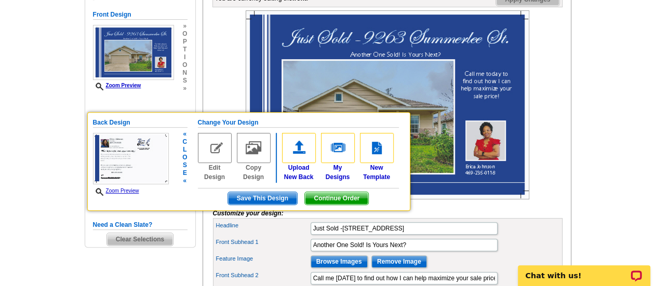
scroll to position [182, 0]
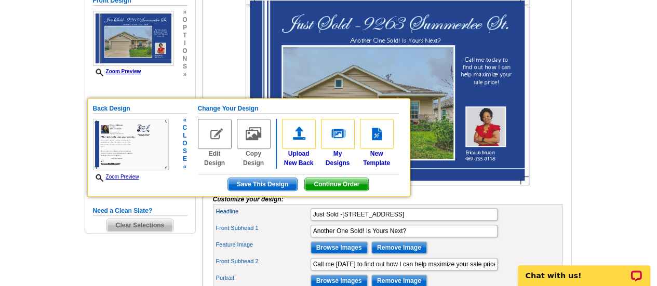
click at [213, 143] on img at bounding box center [215, 134] width 34 height 30
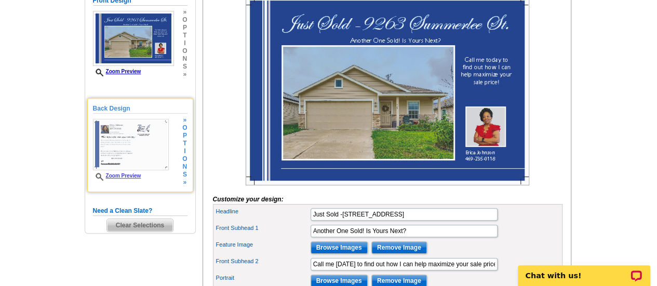
click at [149, 144] on img at bounding box center [131, 144] width 76 height 51
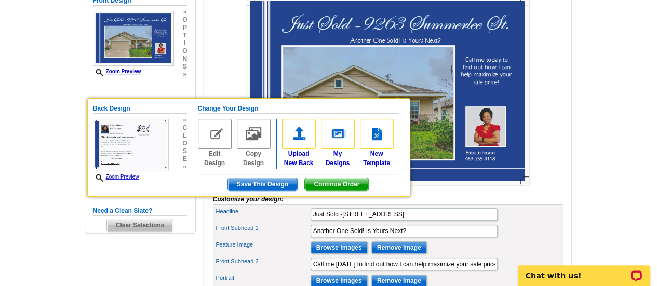
click at [611, 149] on main "Need Help? call 800-260-5887, chat with support, or have our designers make som…" at bounding box center [328, 159] width 657 height 544
click at [271, 183] on span "Save This Design" at bounding box center [262, 184] width 69 height 12
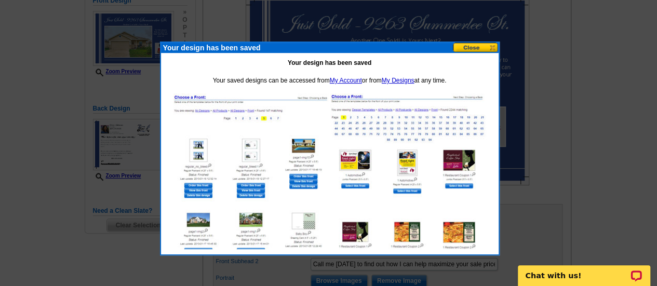
click at [468, 45] on button at bounding box center [476, 48] width 46 height 10
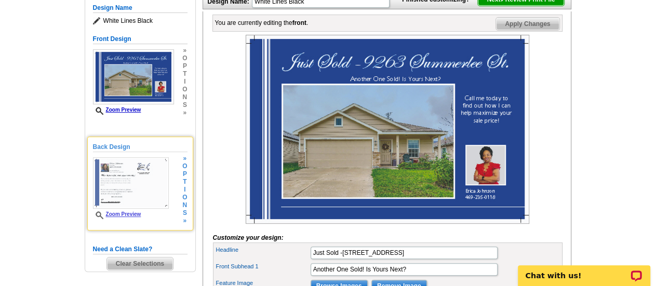
scroll to position [130, 0]
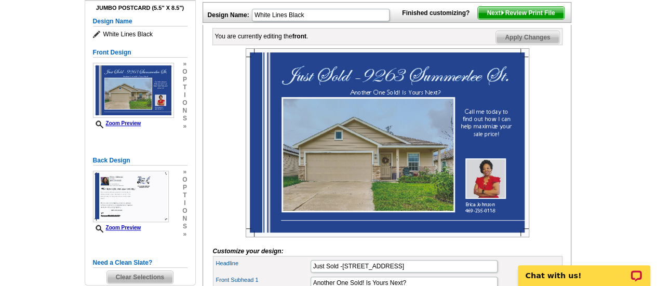
click at [500, 15] on img at bounding box center [502, 12] width 5 height 5
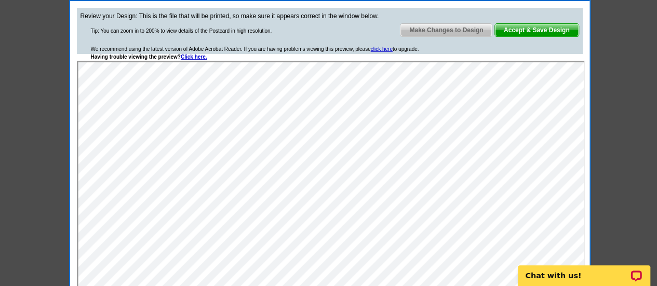
scroll to position [338, 0]
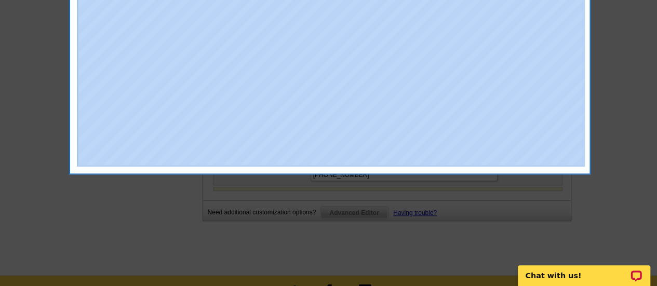
click at [312, 225] on body "Welcome back Erica My Account Logout local_phone Same Day Design, Print, & Mail…" at bounding box center [328, 85] width 657 height 847
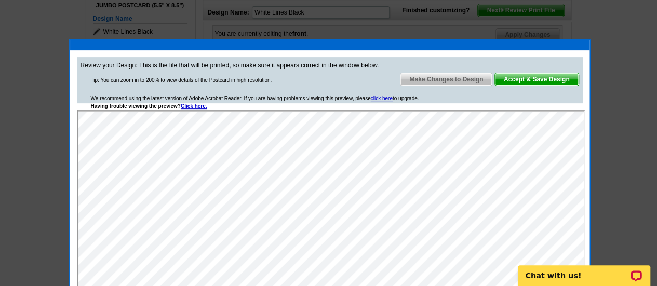
scroll to position [130, 0]
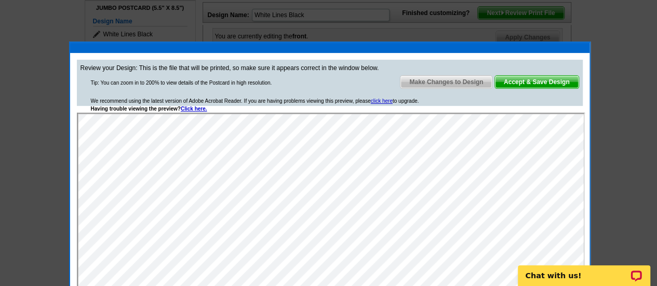
click at [547, 80] on span "Accept & Save Design" at bounding box center [537, 82] width 84 height 12
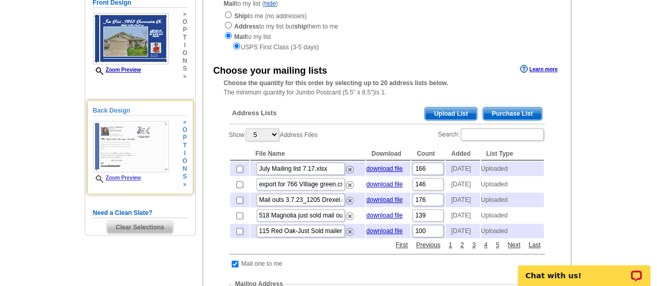
scroll to position [156, 0]
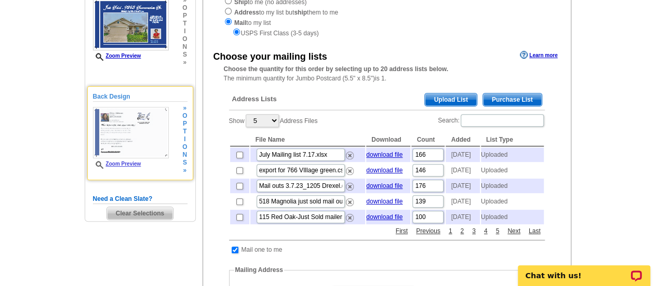
click at [123, 95] on h5 "Back Design" at bounding box center [140, 97] width 94 height 10
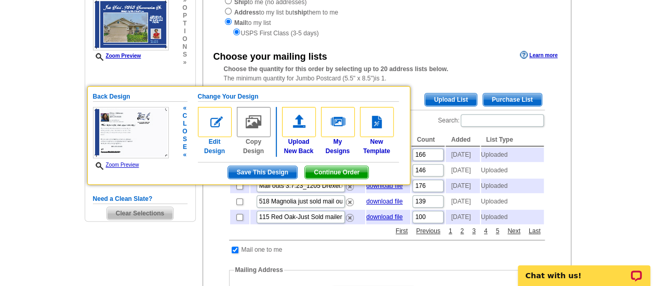
click at [219, 118] on img at bounding box center [215, 122] width 34 height 30
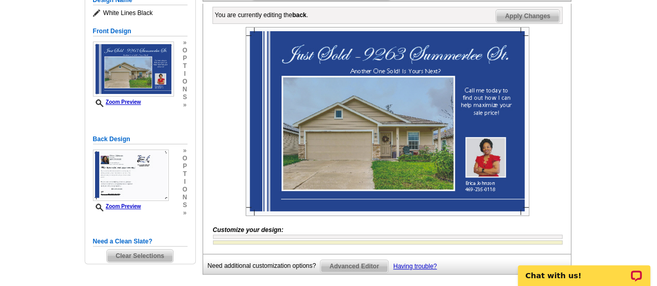
scroll to position [156, 0]
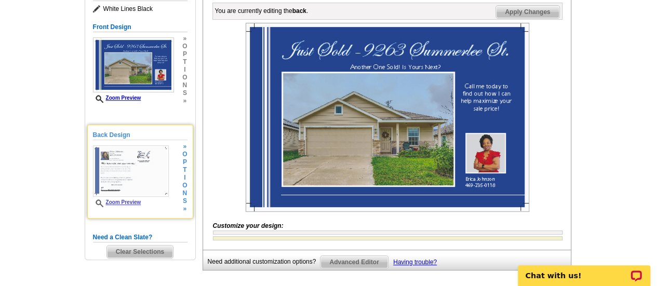
click at [116, 154] on img at bounding box center [131, 170] width 76 height 51
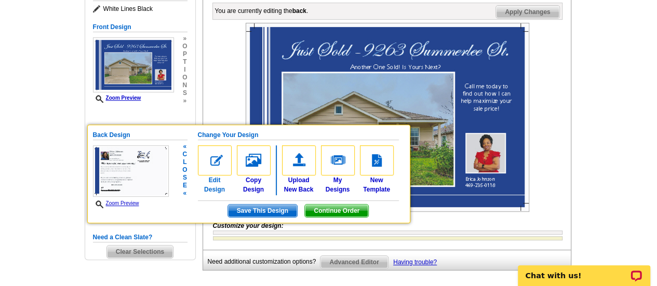
click at [216, 162] on img at bounding box center [215, 160] width 34 height 30
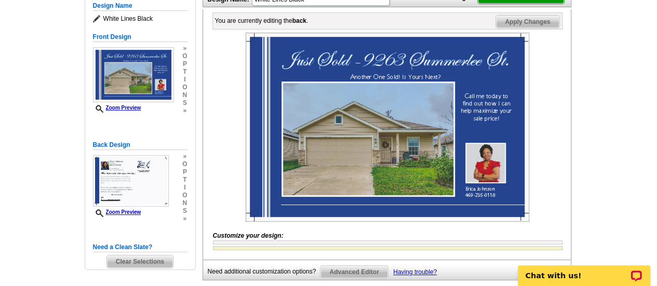
scroll to position [156, 0]
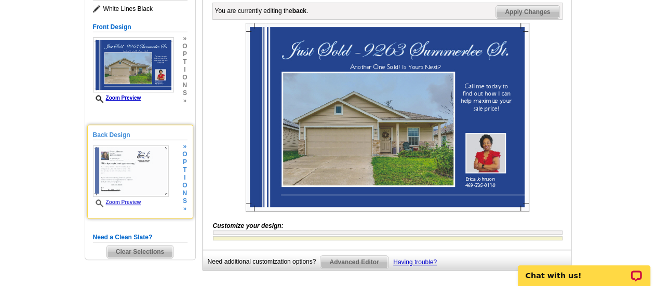
click at [126, 191] on img at bounding box center [131, 170] width 76 height 51
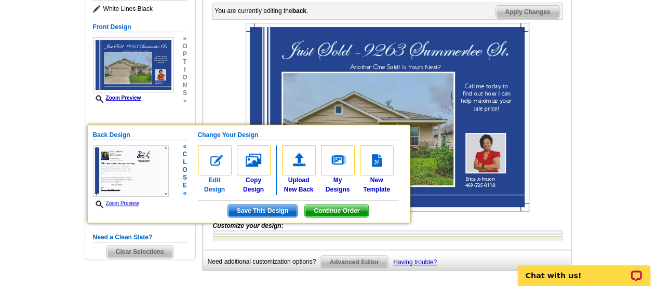
click at [215, 160] on img at bounding box center [215, 160] width 34 height 30
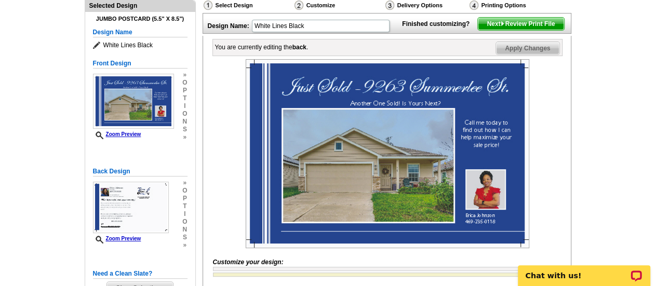
scroll to position [104, 0]
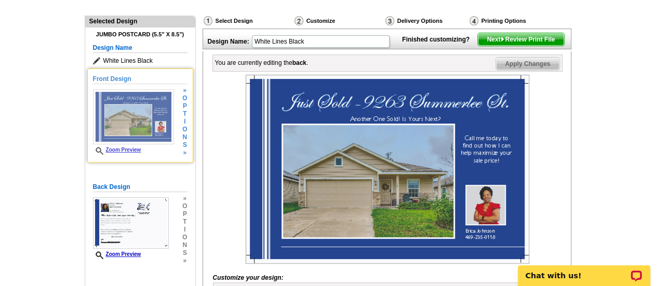
click at [145, 120] on img at bounding box center [133, 116] width 81 height 55
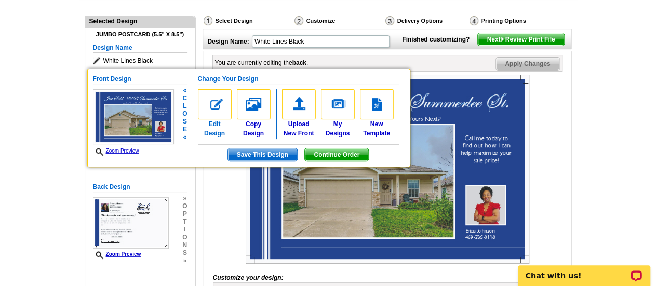
click at [222, 110] on img at bounding box center [215, 104] width 34 height 30
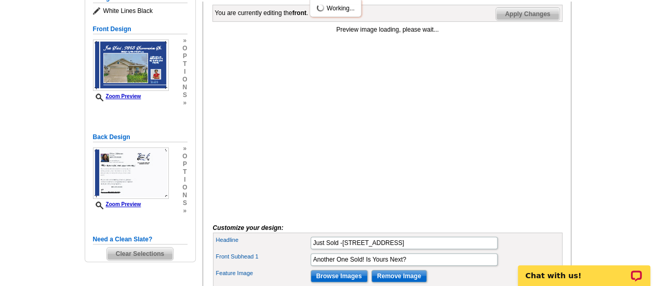
scroll to position [156, 0]
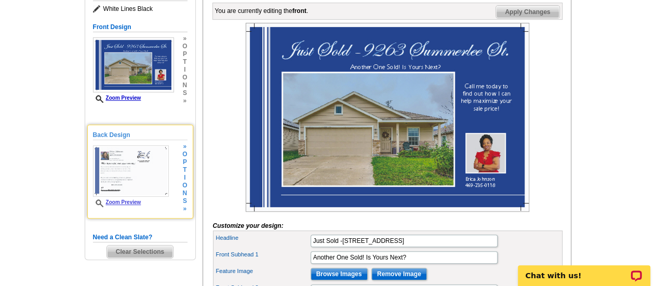
click at [183, 174] on span "i" at bounding box center [184, 178] width 5 height 8
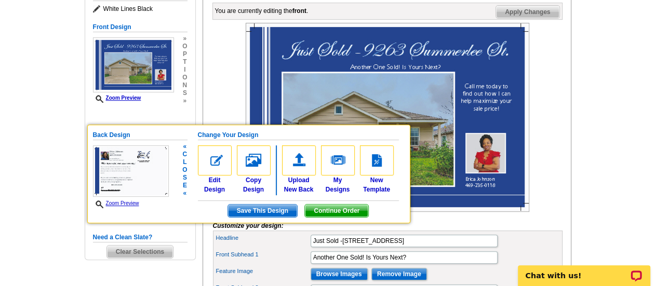
click at [249, 160] on img at bounding box center [254, 160] width 34 height 30
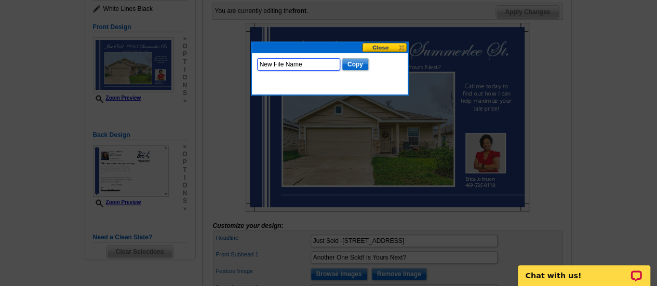
drag, startPoint x: 304, startPoint y: 61, endPoint x: 232, endPoint y: 63, distance: 72.2
click at [232, 63] on body "Welcome back Erica My Account Logout local_phone Same Day Design, Print, & Mail…" at bounding box center [328, 267] width 657 height 847
type input "Summerlee"
click at [351, 65] on input "Copy" at bounding box center [355, 64] width 27 height 12
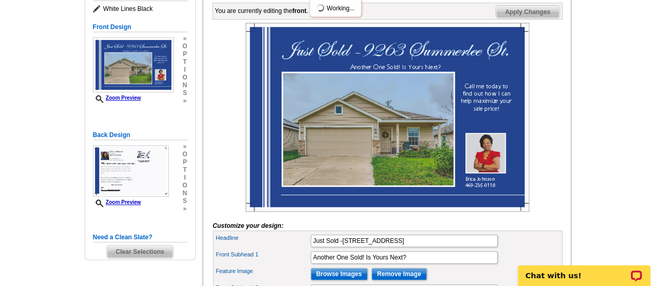
scroll to position [0, 0]
click at [151, 170] on img at bounding box center [131, 170] width 76 height 51
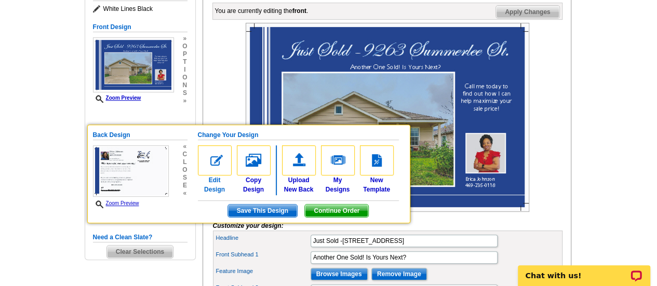
click at [217, 158] on img at bounding box center [215, 160] width 34 height 30
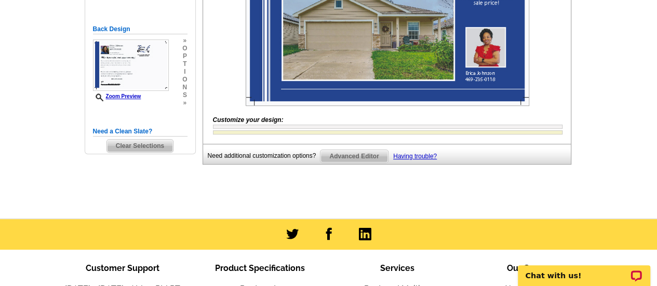
scroll to position [260, 0]
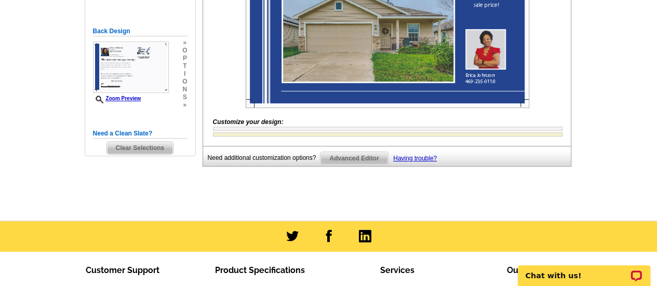
click at [397, 136] on form "Customize your design: Headline Just Sold -9263 Summerlee St. Front Subhead 1 A…" at bounding box center [387, 27] width 349 height 217
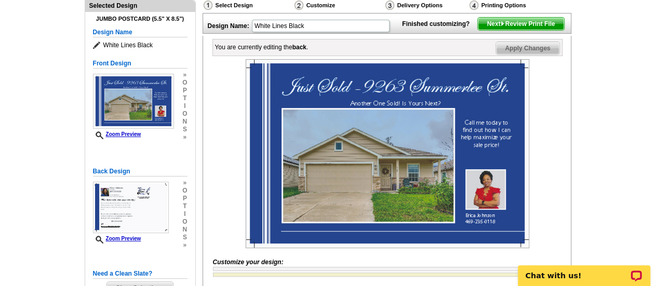
scroll to position [104, 0]
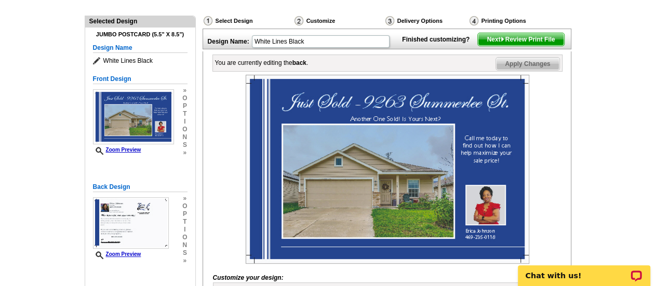
click at [406, 155] on img at bounding box center [386, 169] width 283 height 189
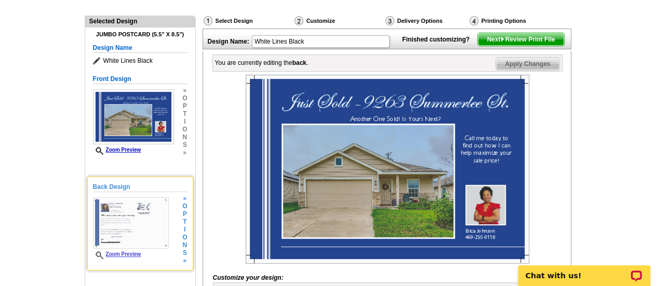
click at [149, 217] on img at bounding box center [131, 222] width 76 height 51
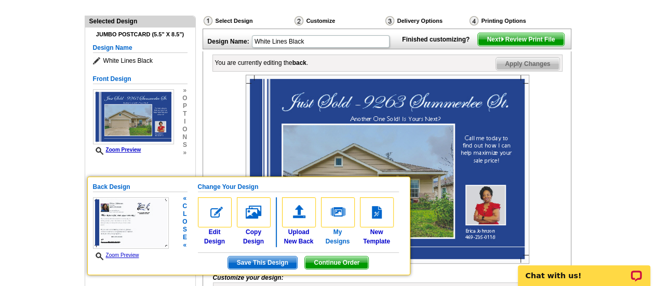
click at [342, 220] on img at bounding box center [338, 212] width 34 height 30
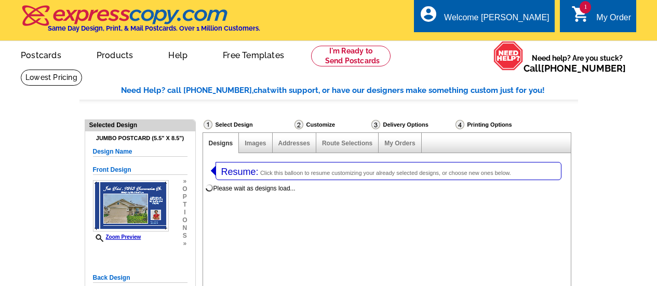
select select "1"
select select "2"
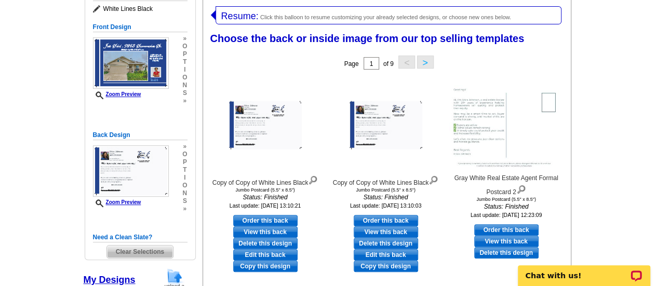
scroll to position [208, 0]
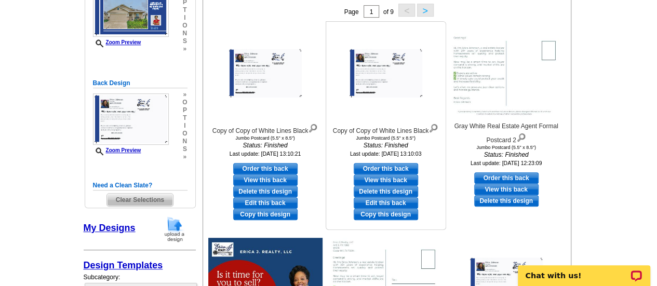
click at [371, 201] on link "Edit this back" at bounding box center [385, 202] width 64 height 11
select select "front"
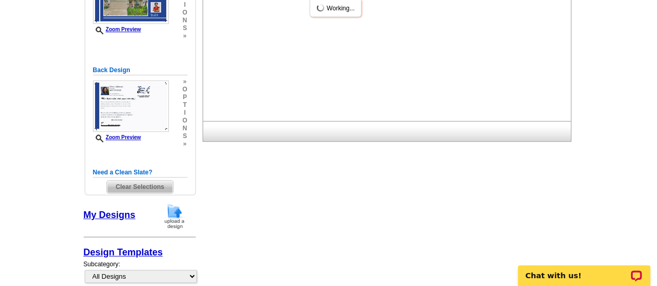
scroll to position [0, 0]
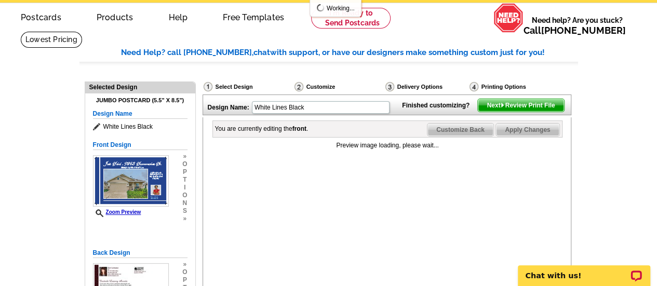
scroll to position [156, 0]
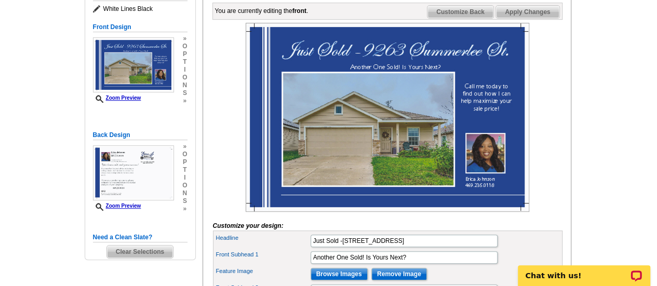
click at [454, 18] on span "Customize Back" at bounding box center [460, 12] width 66 height 12
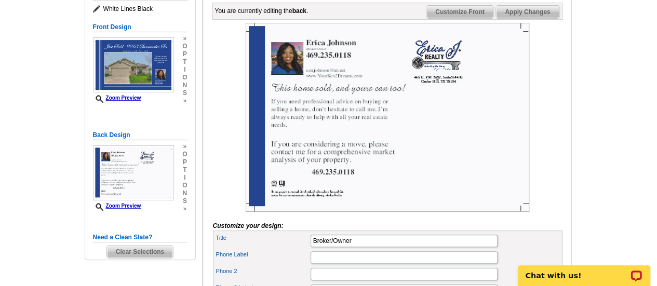
click at [298, 75] on img at bounding box center [386, 117] width 283 height 189
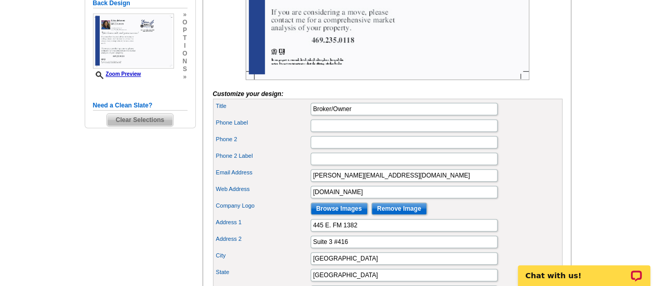
scroll to position [311, 0]
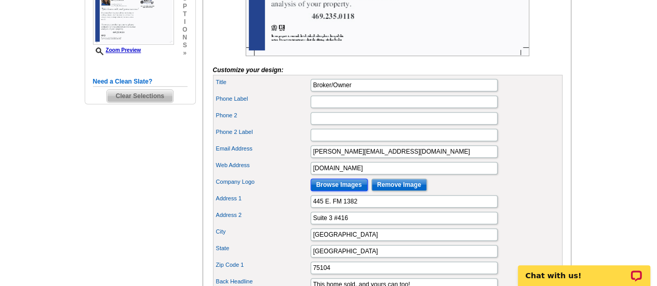
click at [339, 191] on input "Browse Images" at bounding box center [338, 185] width 57 height 12
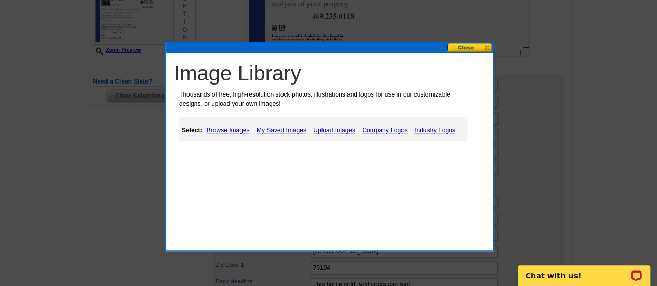
click at [325, 128] on link "Upload Images" at bounding box center [333, 130] width 47 height 12
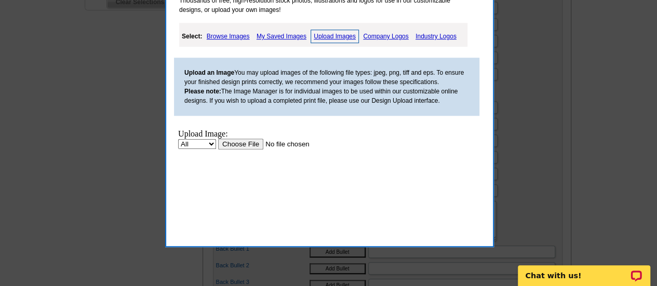
scroll to position [415, 0]
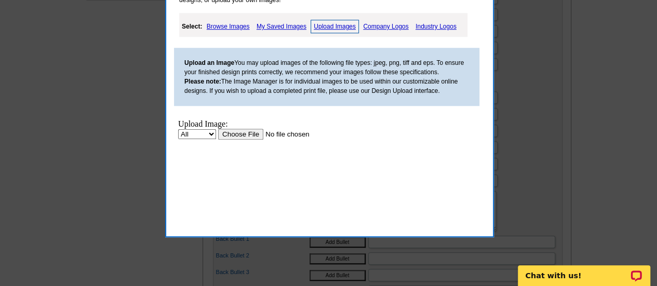
click at [243, 138] on input "file" at bounding box center [283, 134] width 131 height 11
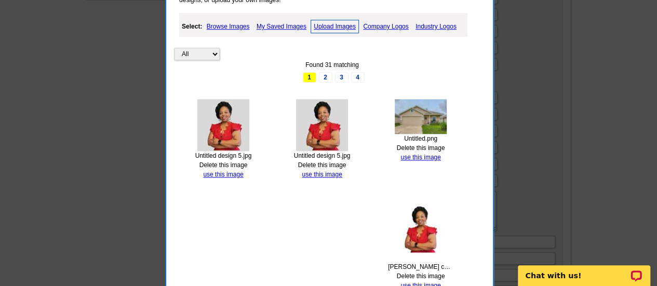
click at [337, 123] on img at bounding box center [322, 125] width 52 height 52
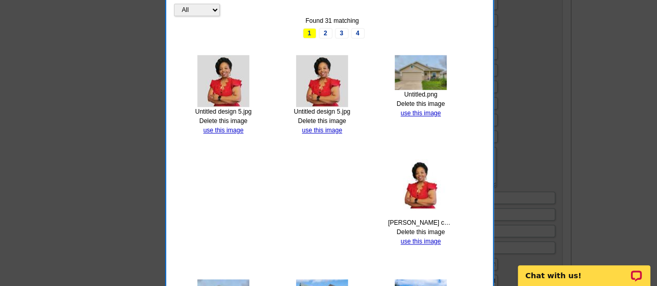
scroll to position [519, 0]
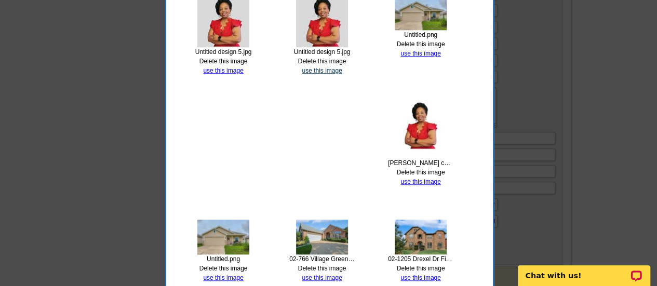
click at [319, 70] on link "use this image" at bounding box center [322, 70] width 40 height 7
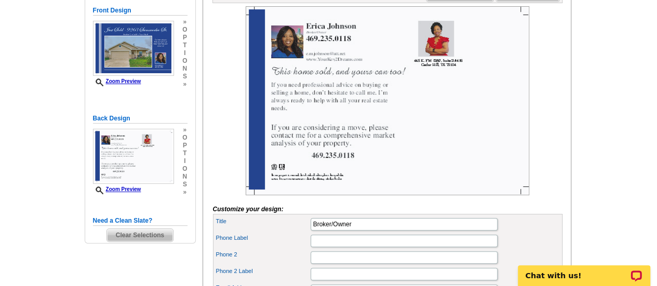
scroll to position [156, 0]
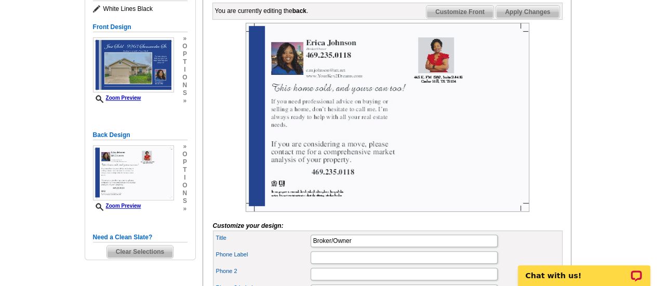
click at [435, 68] on img at bounding box center [386, 117] width 283 height 189
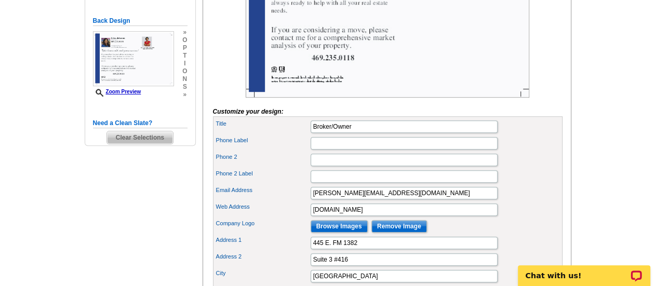
scroll to position [311, 0]
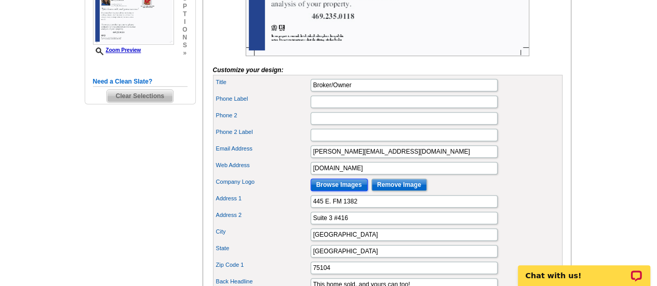
click at [351, 191] on input "Browse Images" at bounding box center [338, 185] width 57 height 12
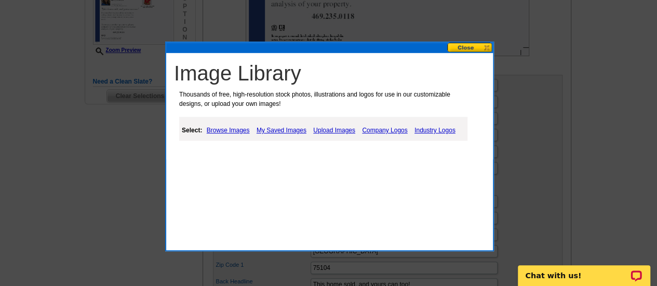
click at [230, 130] on link "Browse Images" at bounding box center [228, 130] width 48 height 12
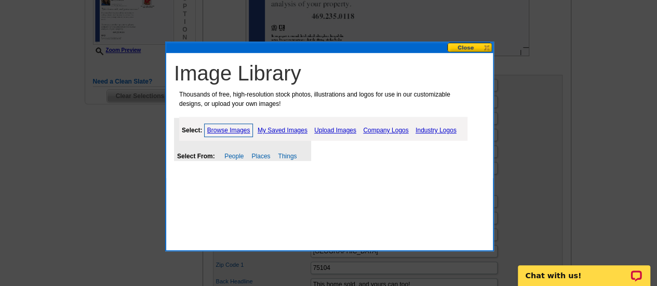
click at [273, 128] on link "My Saved Images" at bounding box center [282, 130] width 55 height 12
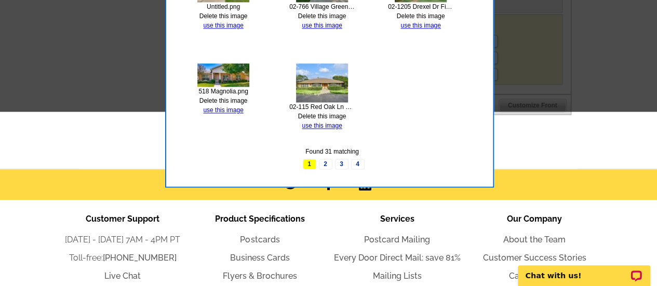
scroll to position [779, 0]
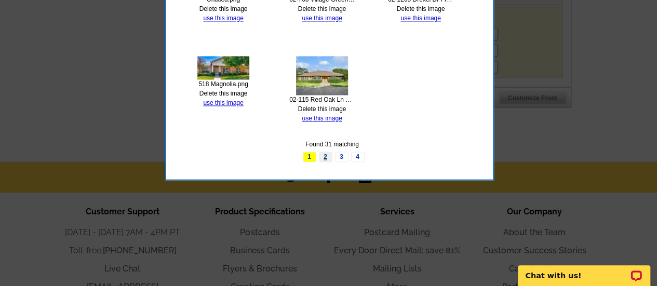
click at [326, 153] on link "2" at bounding box center [325, 157] width 13 height 10
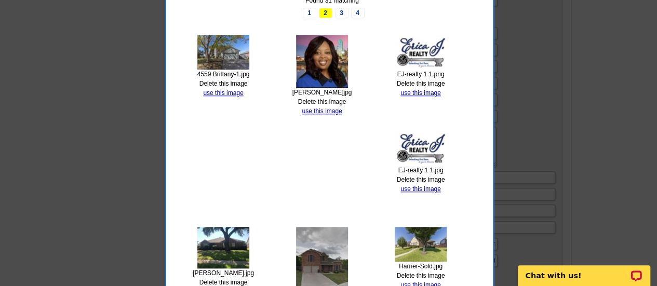
scroll to position [467, 0]
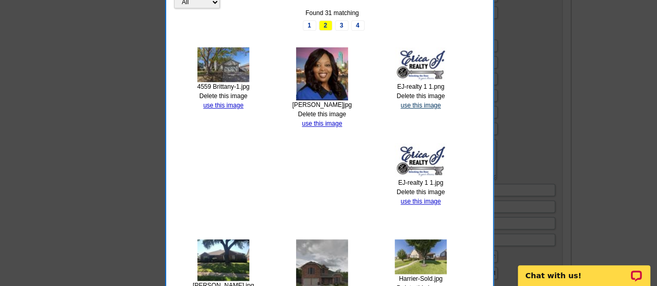
click at [416, 103] on link "use this image" at bounding box center [420, 105] width 40 height 7
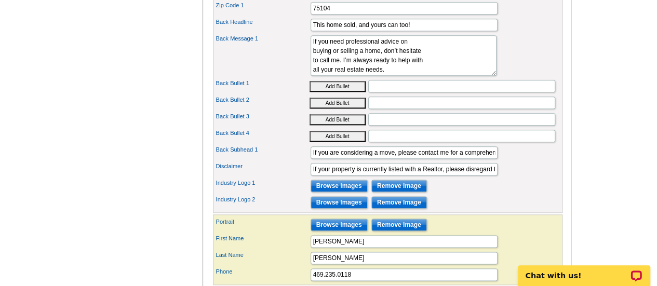
scroll to position [623, 0]
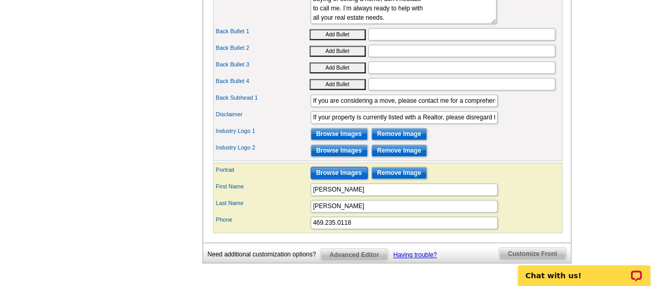
click at [338, 179] on input "Browse Images" at bounding box center [338, 173] width 57 height 12
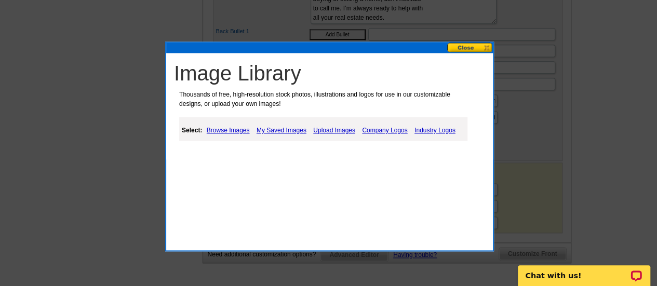
click at [277, 128] on link "My Saved Images" at bounding box center [281, 130] width 55 height 12
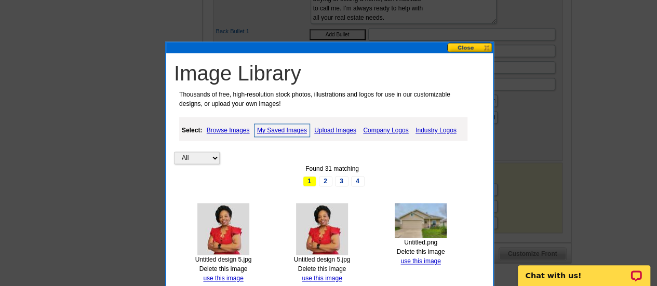
click at [327, 234] on img at bounding box center [322, 229] width 52 height 52
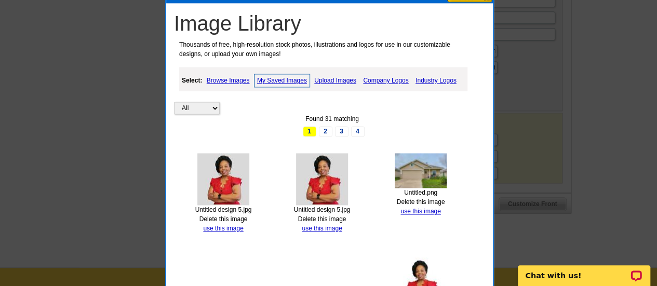
scroll to position [779, 0]
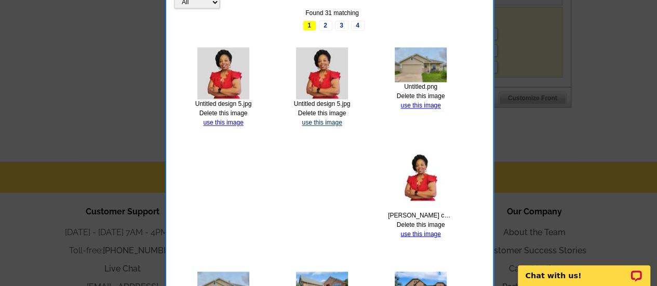
click at [324, 119] on link "use this image" at bounding box center [322, 122] width 40 height 7
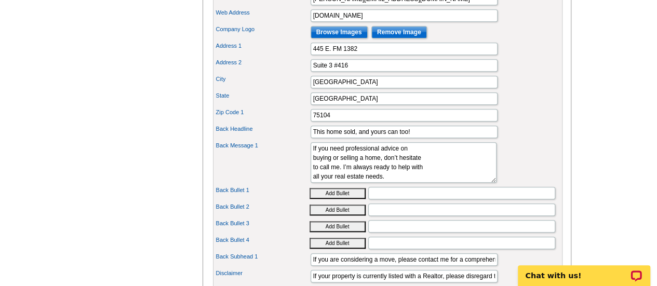
scroll to position [467, 0]
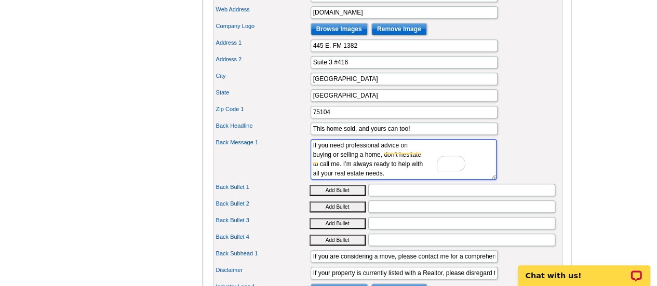
drag, startPoint x: 361, startPoint y: 182, endPoint x: 308, endPoint y: 155, distance: 59.4
click at [308, 155] on div "Back Message 1 If you need professional advice on buying or selling a home, don…" at bounding box center [387, 159] width 345 height 45
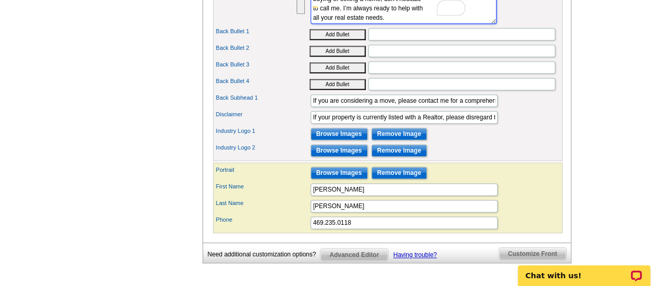
scroll to position [675, 0]
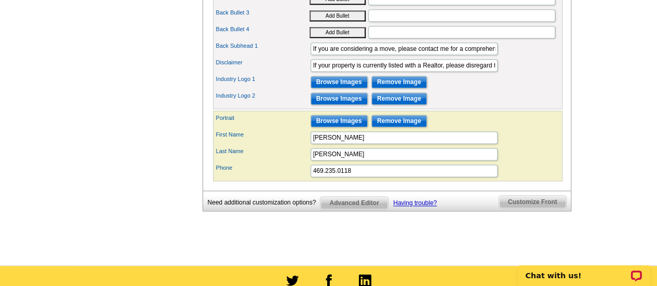
click at [351, 208] on span "Advanced Editor" at bounding box center [353, 203] width 67 height 12
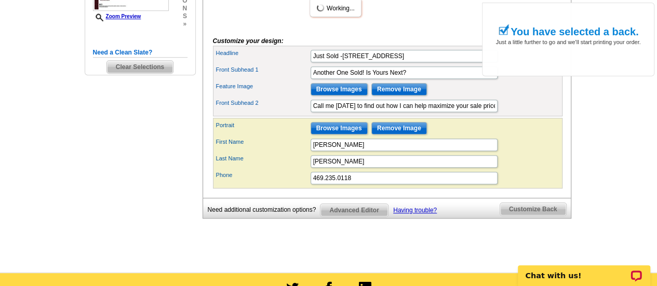
scroll to position [363, 0]
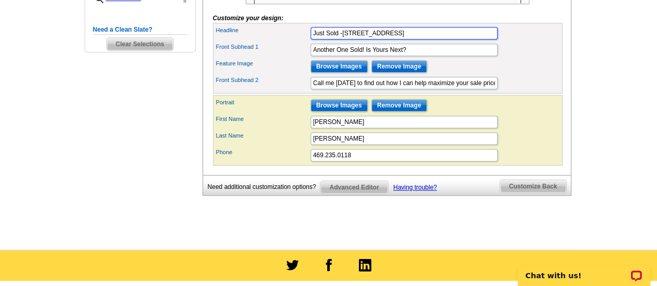
drag, startPoint x: 402, startPoint y: 46, endPoint x: 309, endPoint y: 46, distance: 92.9
click at [310, 39] on input "Just Sold -[STREET_ADDRESS]" at bounding box center [403, 33] width 187 height 12
click at [536, 193] on span "Customize Back" at bounding box center [533, 186] width 66 height 12
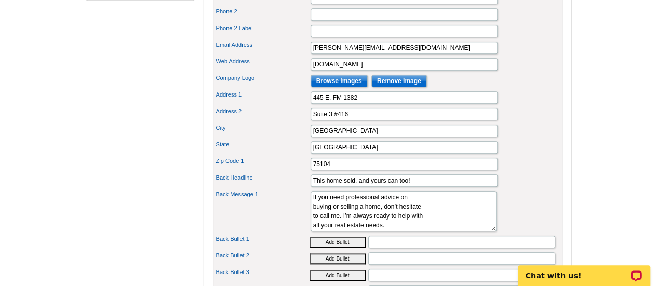
scroll to position [467, 0]
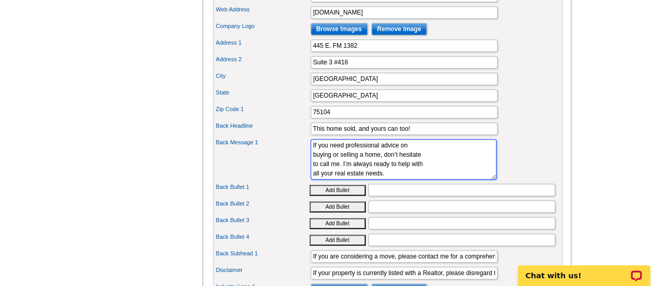
click at [415, 180] on textarea "If you need professional advice on buying or selling a home, don’t hesitate to …" at bounding box center [403, 159] width 186 height 40
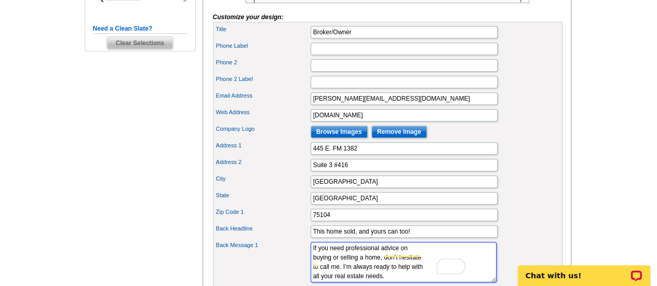
scroll to position [311, 0]
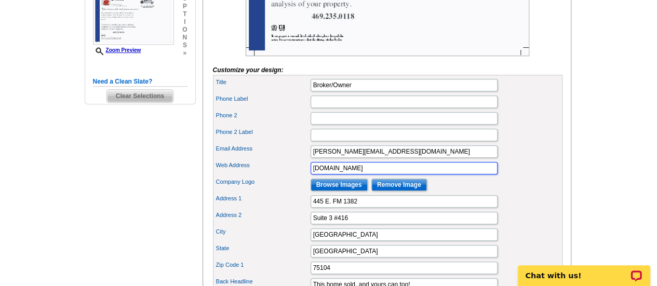
drag, startPoint x: 326, startPoint y: 182, endPoint x: 405, endPoint y: 184, distance: 78.4
click at [405, 174] on input "[DOMAIN_NAME]" at bounding box center [403, 168] width 187 height 12
type input "[DOMAIN_NAME]"
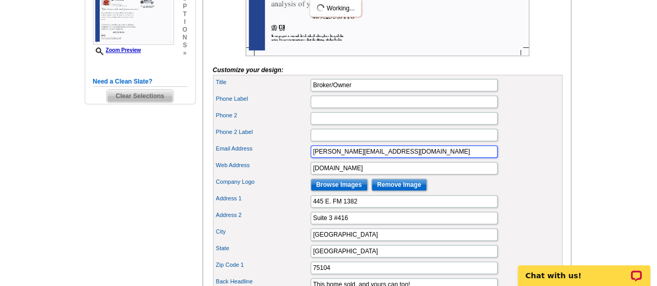
scroll to position [0, 0]
drag, startPoint x: 352, startPoint y: 169, endPoint x: 309, endPoint y: 166, distance: 43.2
click at [309, 160] on div "Email Address [PERSON_NAME][EMAIL_ADDRESS][DOMAIN_NAME]" at bounding box center [387, 151] width 345 height 17
type input "[PERSON_NAME][EMAIL_ADDRESS][DOMAIN_NAME]"
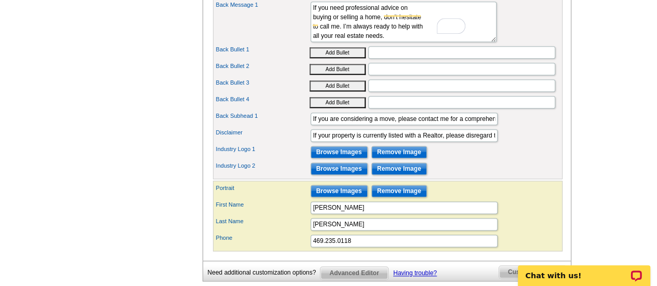
scroll to position [623, 0]
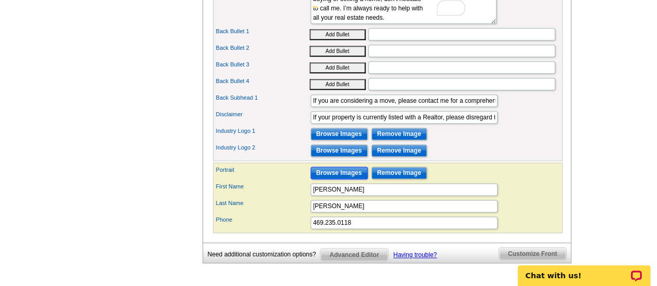
click at [331, 179] on input "Browse Images" at bounding box center [338, 173] width 57 height 12
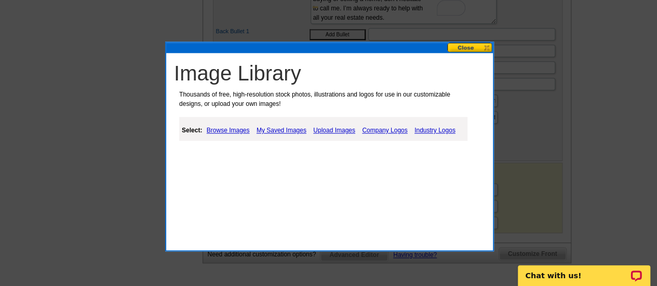
click at [346, 133] on link "Upload Images" at bounding box center [333, 130] width 47 height 12
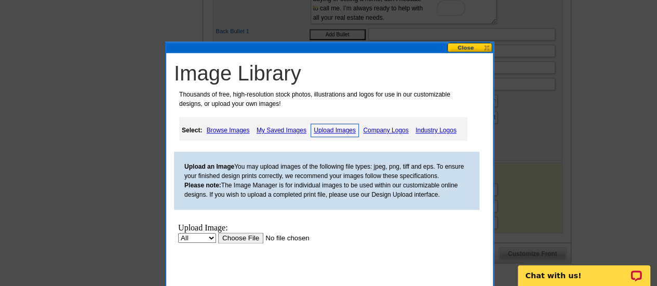
click at [228, 131] on link "Browse Images" at bounding box center [228, 130] width 48 height 12
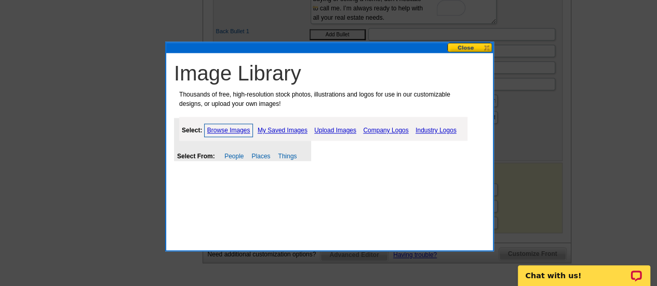
click at [265, 128] on link "My Saved Images" at bounding box center [282, 130] width 55 height 12
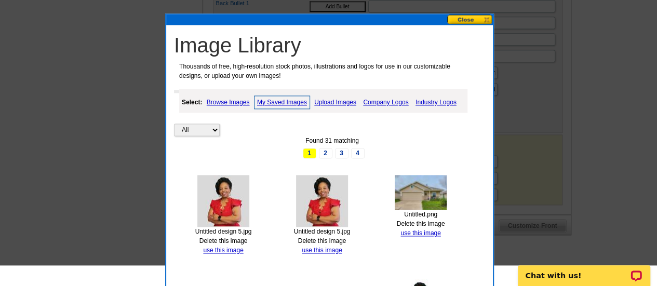
scroll to position [675, 0]
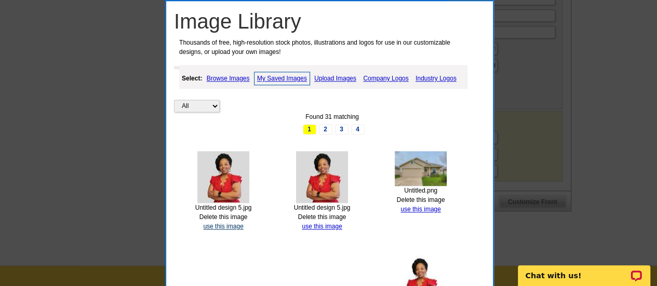
click at [229, 224] on link "use this image" at bounding box center [223, 226] width 40 height 7
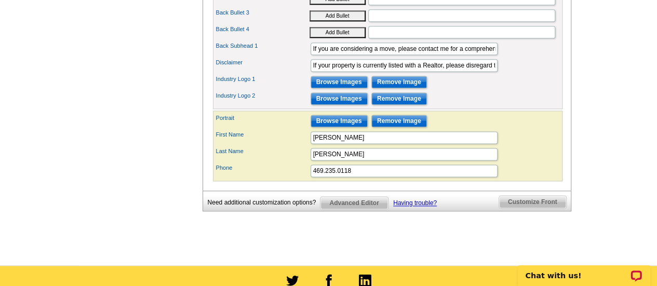
scroll to position [13, 0]
